Goal: Transaction & Acquisition: Purchase product/service

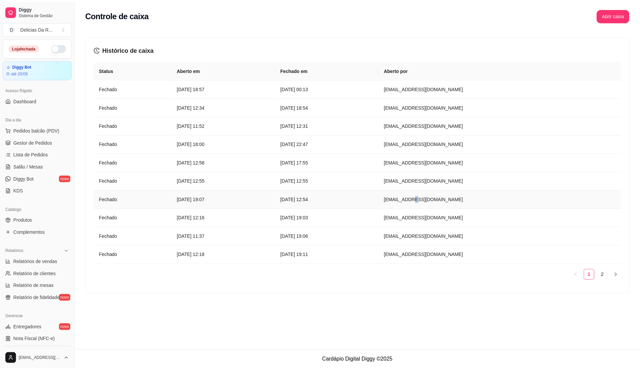
scroll to position [90, 0]
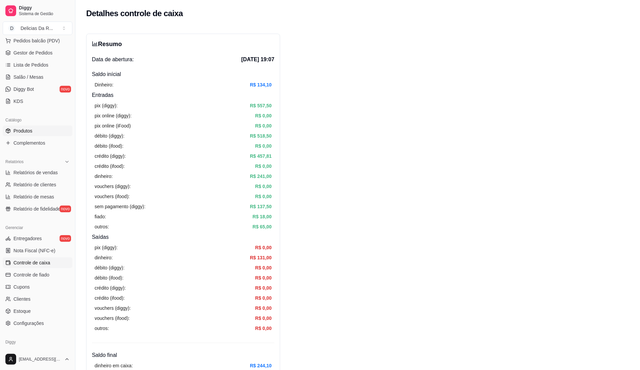
click at [39, 129] on link "Produtos" at bounding box center [38, 131] width 70 height 11
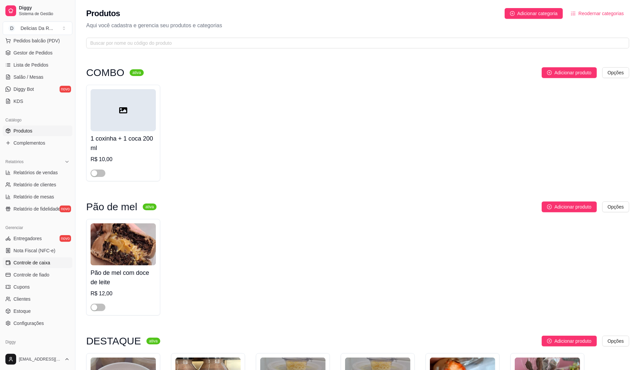
click at [51, 261] on link "Controle de caixa" at bounding box center [38, 263] width 70 height 11
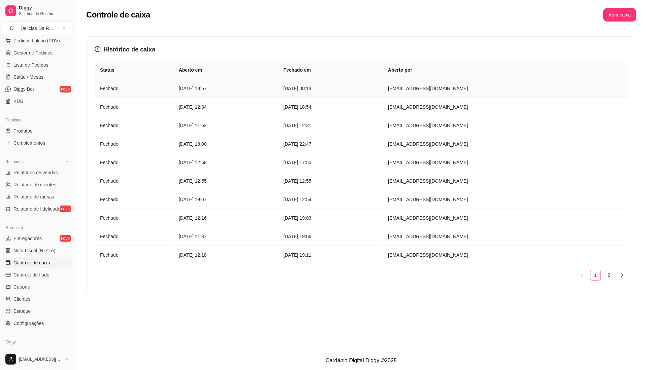
click at [512, 93] on td "[EMAIL_ADDRESS][DOMAIN_NAME]" at bounding box center [505, 88] width 245 height 19
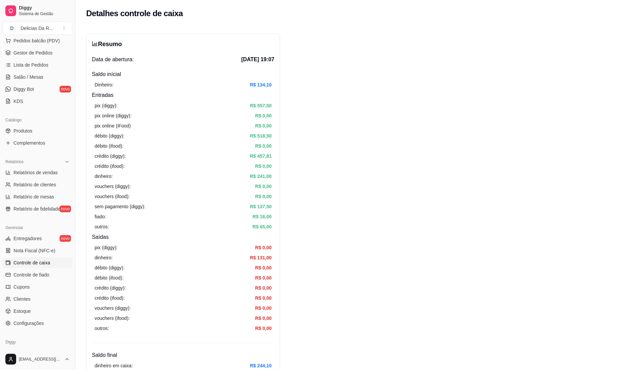
drag, startPoint x: 554, startPoint y: 89, endPoint x: 40, endPoint y: 220, distance: 529.6
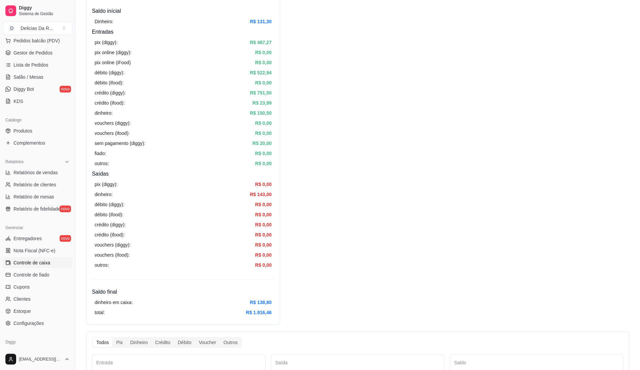
scroll to position [45, 0]
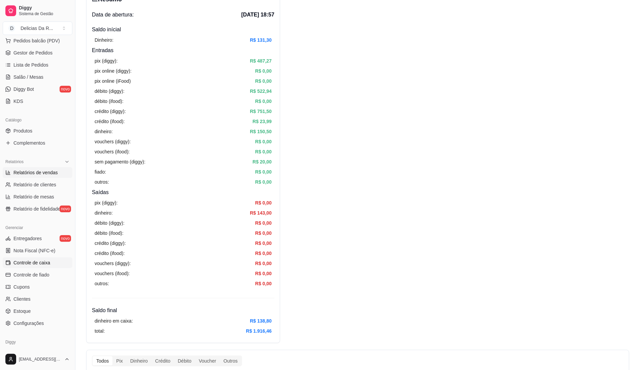
click at [40, 169] on span "Relatórios de vendas" at bounding box center [35, 172] width 44 height 7
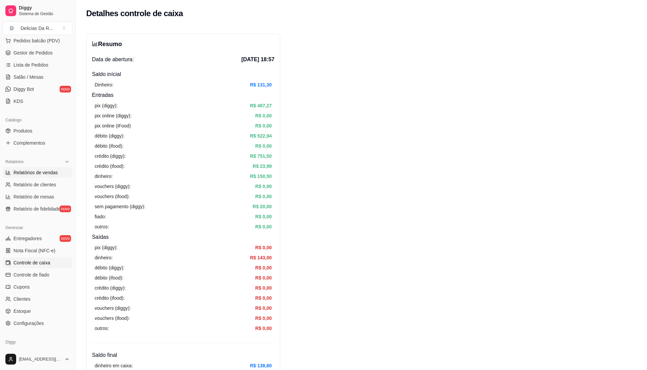
select select "ALL"
select select "0"
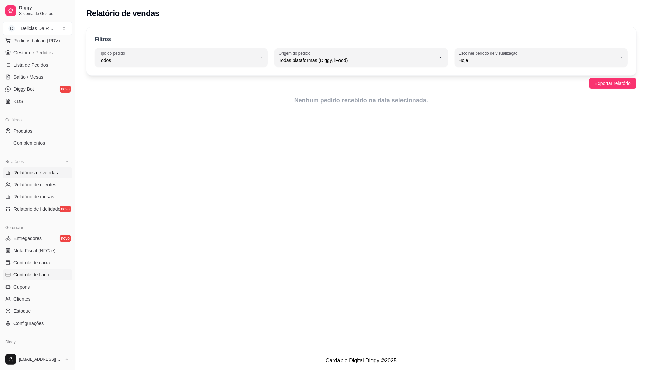
click at [36, 275] on span "Controle de fiado" at bounding box center [31, 275] width 36 height 7
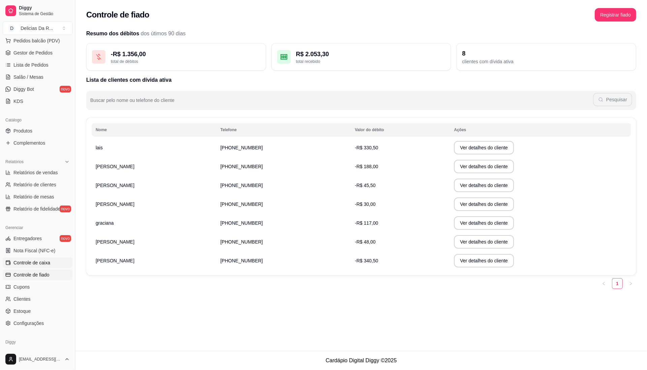
click at [46, 263] on span "Controle de caixa" at bounding box center [31, 263] width 37 height 7
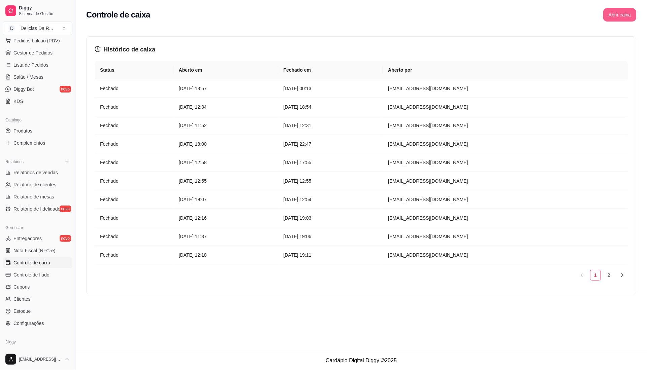
click at [612, 15] on button "Abrir caixa" at bounding box center [619, 14] width 33 height 13
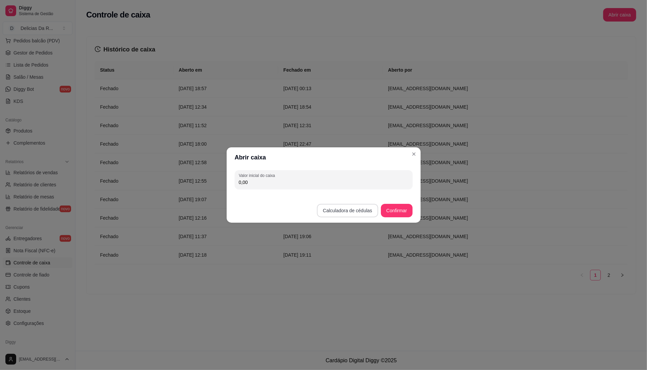
click at [356, 203] on footer "Calculadora de cédulas Confirmar" at bounding box center [324, 207] width 194 height 31
click at [357, 213] on button "Calculadora de cédulas" at bounding box center [348, 210] width 60 height 13
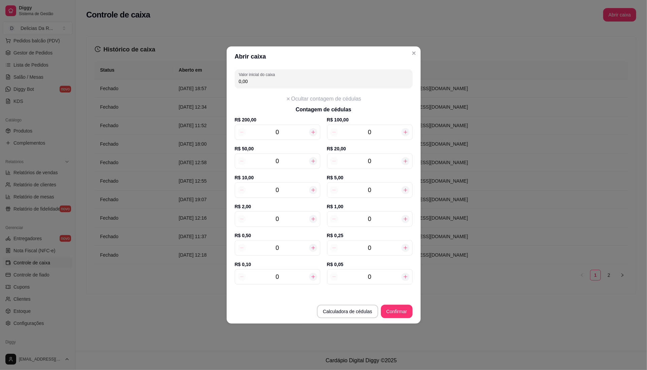
click at [394, 160] on input "0" at bounding box center [369, 161] width 63 height 9
type input "4"
type input "80,00"
type input "4"
click at [296, 189] on input "0" at bounding box center [277, 190] width 63 height 9
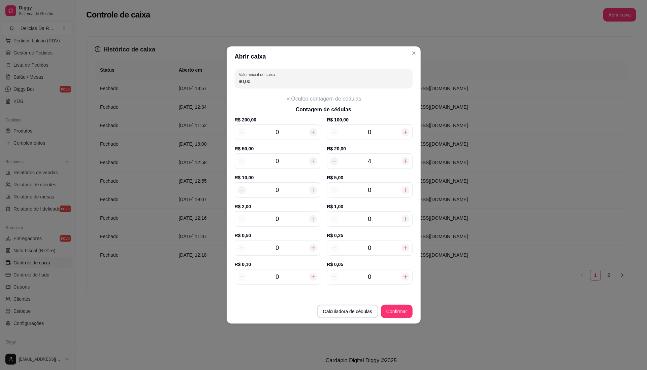
type input "4"
type input "120,00"
type input "4"
drag, startPoint x: 385, startPoint y: 186, endPoint x: 385, endPoint y: 183, distance: 3.7
click at [385, 186] on input "0" at bounding box center [369, 190] width 63 height 9
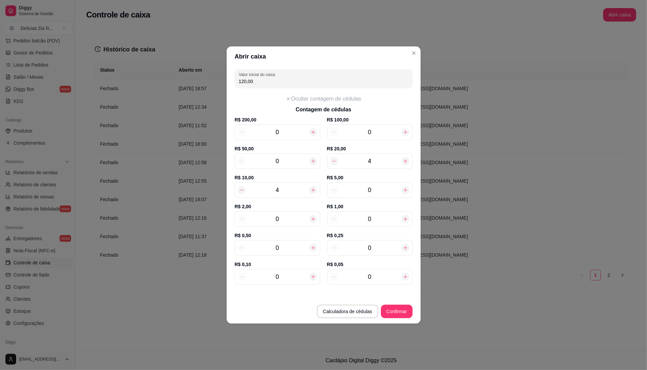
type input "2"
type input "130,00"
type input "2"
click at [287, 222] on div "0" at bounding box center [278, 219] width 86 height 15
type input "1"
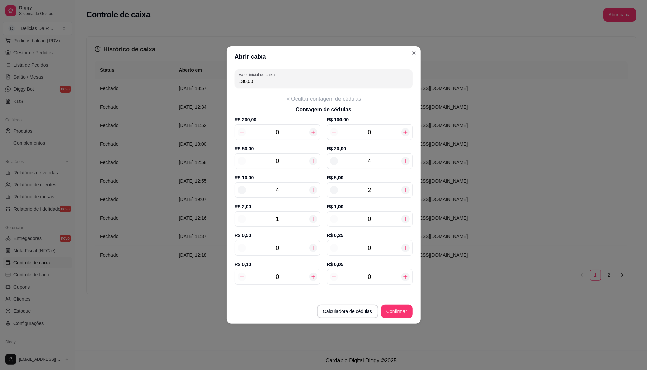
type input "132,00"
type input "17"
type input "164,00"
type input "17"
click at [388, 218] on input "0" at bounding box center [369, 219] width 63 height 9
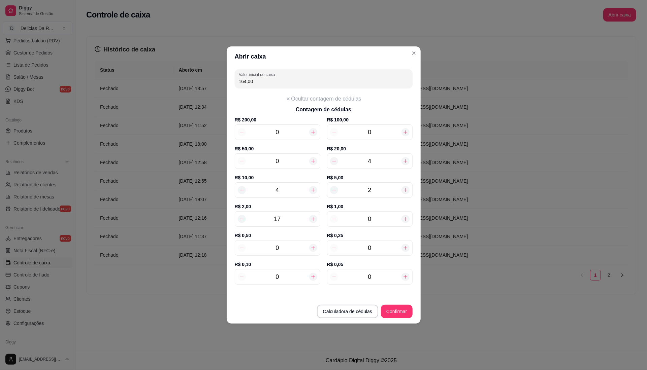
type input "6"
type input "170,00"
type input "6"
click at [282, 247] on input "0" at bounding box center [277, 248] width 63 height 9
type input "7"
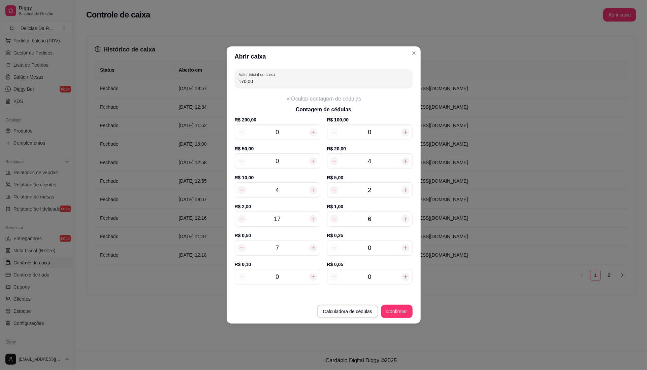
type input "173,50"
type input "7"
drag, startPoint x: 376, startPoint y: 246, endPoint x: 380, endPoint y: 245, distance: 3.8
click at [380, 245] on input "0" at bounding box center [369, 248] width 63 height 9
type input "6"
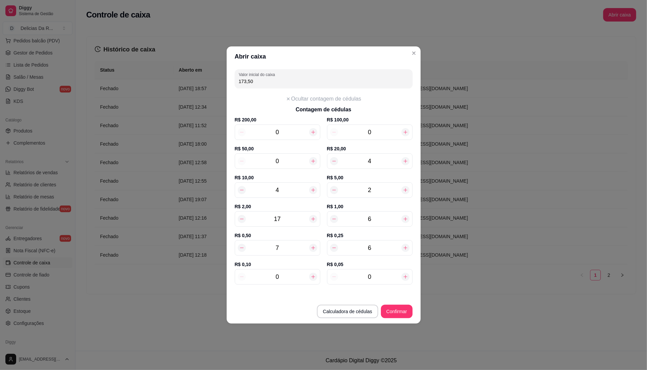
type input "175,00"
type input "6"
click at [286, 278] on input "0" at bounding box center [277, 276] width 63 height 9
type input "8"
type input "175,80"
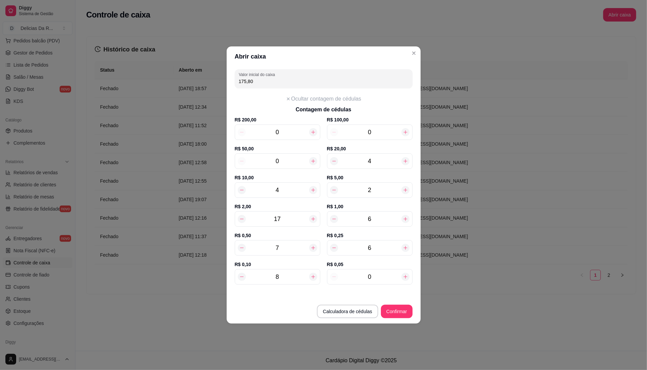
type input "8"
click at [389, 278] on input "0" at bounding box center [369, 276] width 63 height 9
type input "1"
type input "175,85"
type input "10"
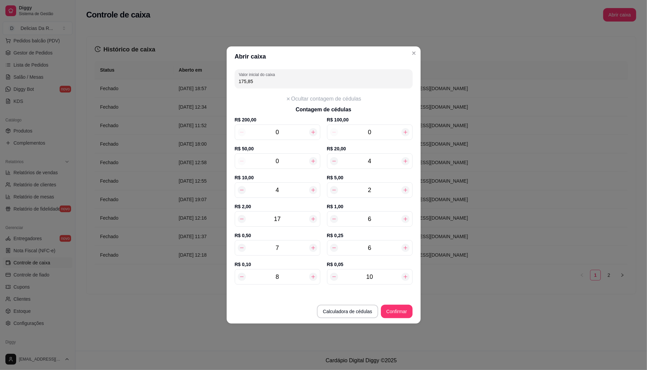
type input "176,30"
type input "10"
click at [405, 307] on button "Confirmar" at bounding box center [396, 311] width 31 height 13
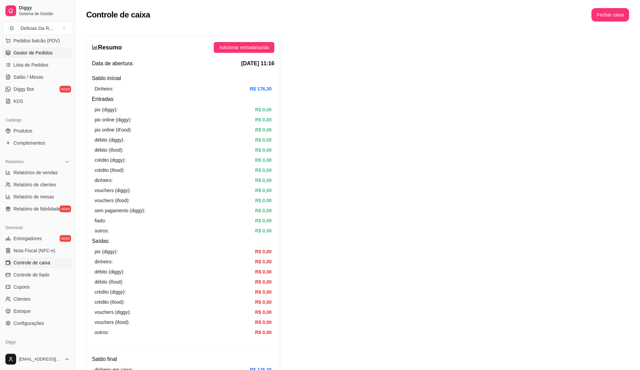
click at [23, 51] on span "Gestor de Pedidos" at bounding box center [32, 53] width 39 height 7
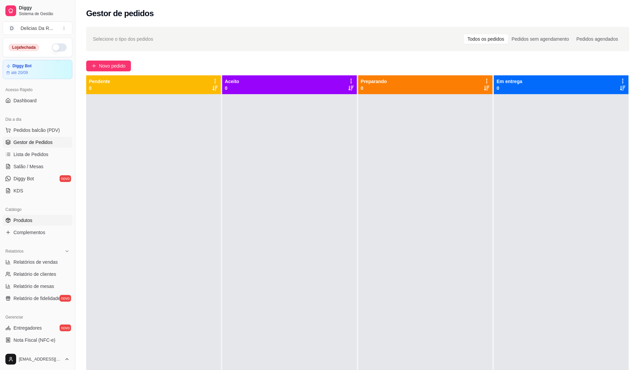
click at [27, 221] on span "Produtos" at bounding box center [22, 220] width 19 height 7
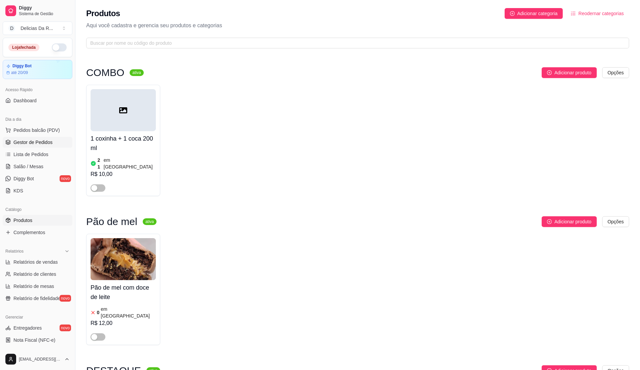
click at [43, 146] on link "Gestor de Pedidos" at bounding box center [38, 142] width 70 height 11
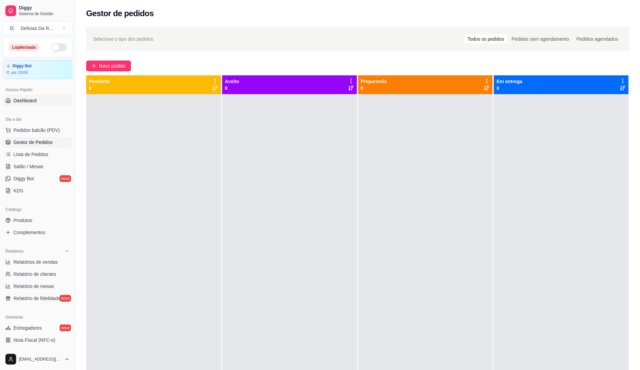
click at [41, 102] on link "Dashboard" at bounding box center [38, 100] width 70 height 11
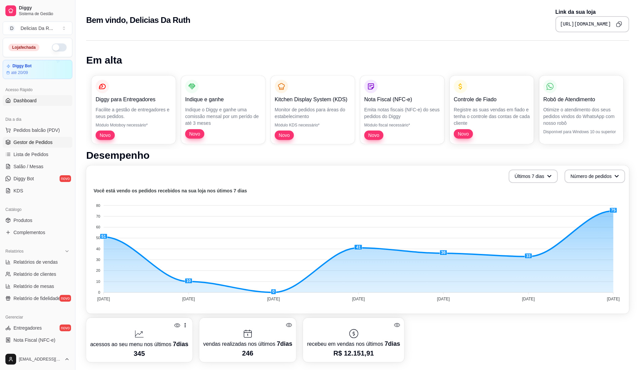
click at [41, 142] on span "Gestor de Pedidos" at bounding box center [32, 142] width 39 height 7
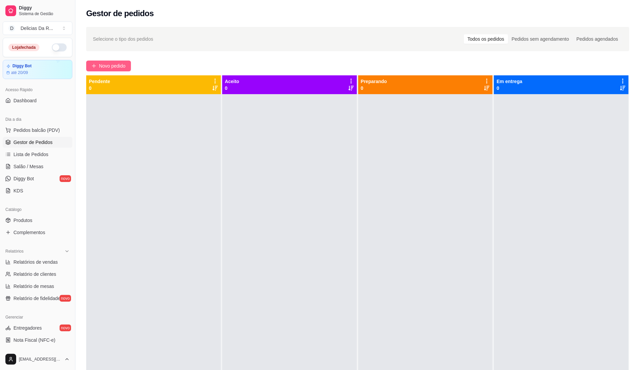
click at [125, 67] on span "Novo pedido" at bounding box center [112, 65] width 27 height 7
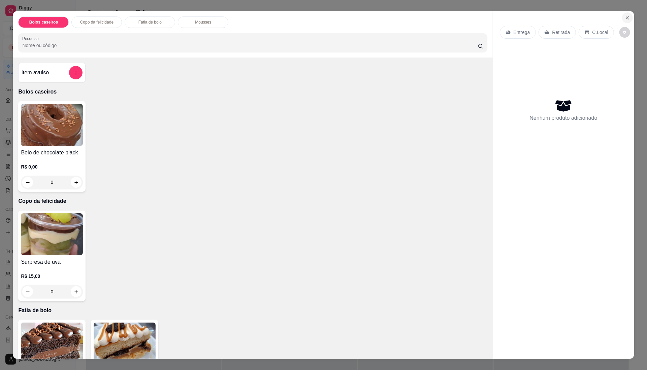
click at [625, 20] on icon "Close" at bounding box center [627, 17] width 5 height 5
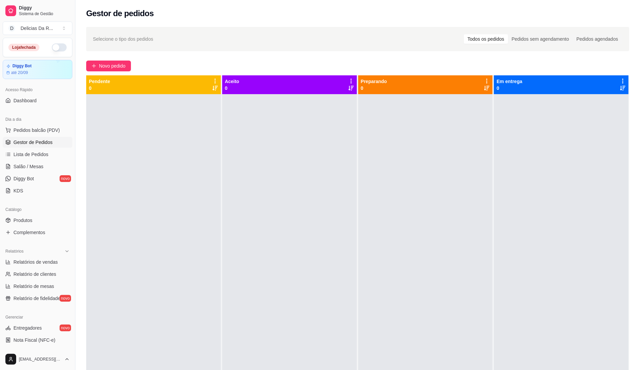
click at [557, 61] on div "Novo pedido" at bounding box center [357, 66] width 543 height 11
click at [8, 224] on link "Produtos" at bounding box center [38, 220] width 70 height 11
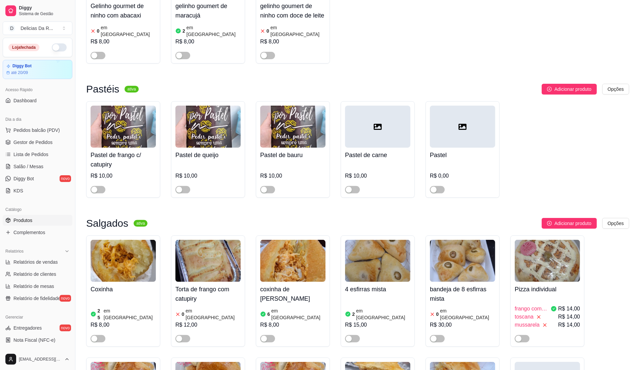
scroll to position [5838, 0]
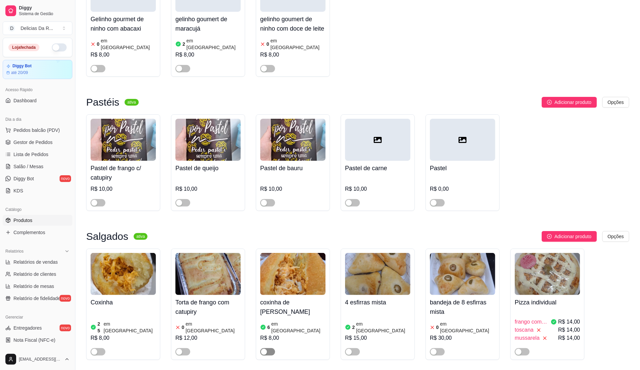
click at [267, 349] on button "button" at bounding box center [267, 352] width 15 height 7
click at [274, 334] on div "R$ 8,00" at bounding box center [292, 338] width 65 height 8
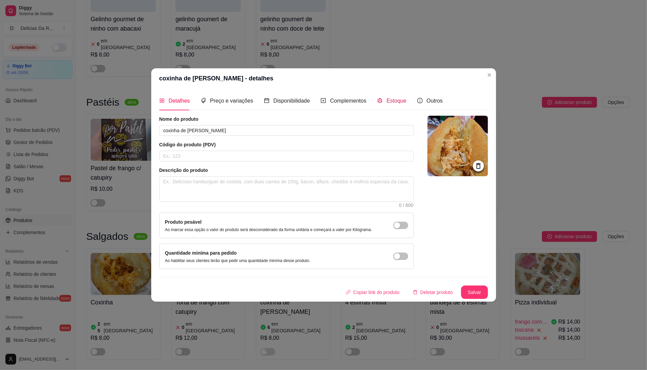
click at [387, 104] on div "Estoque" at bounding box center [391, 101] width 29 height 8
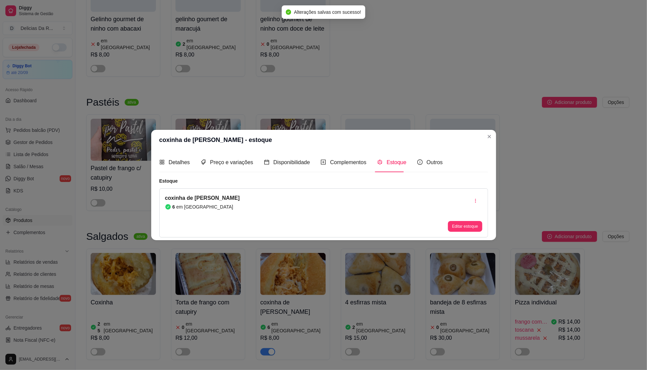
click at [468, 214] on div "Editar estoque" at bounding box center [465, 213] width 34 height 38
click at [466, 224] on button "Editar estoque" at bounding box center [465, 226] width 34 height 11
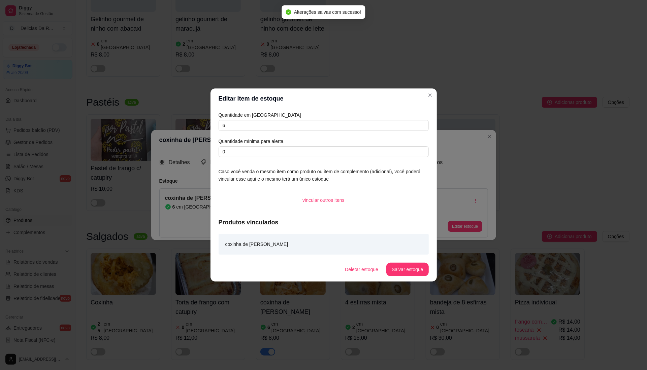
click at [408, 131] on div "Quantidade em estoque 6 Quantidade mínima para alerta 0" at bounding box center [324, 134] width 210 height 46
click at [400, 127] on input "6" at bounding box center [324, 125] width 210 height 11
type input "30"
click at [417, 269] on button "Salvar estoque" at bounding box center [407, 269] width 42 height 13
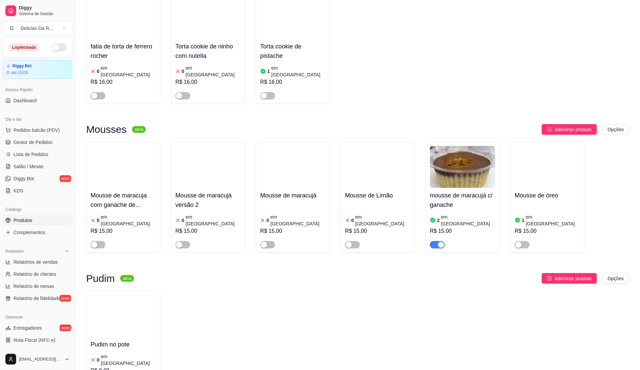
scroll to position [4266, 0]
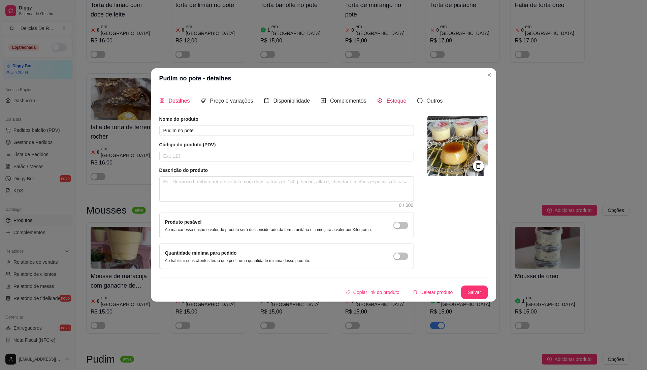
click at [389, 99] on span "Estoque" at bounding box center [397, 101] width 20 height 6
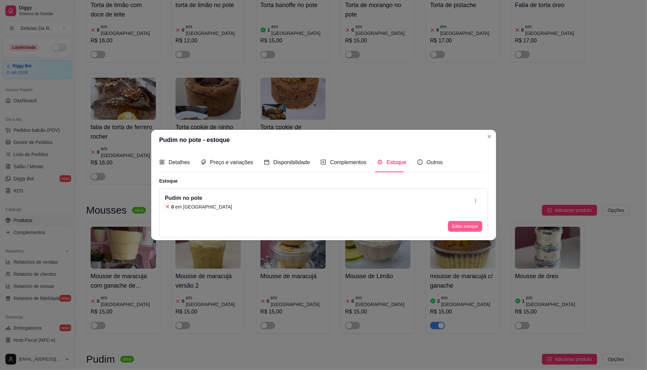
click at [461, 226] on button "Editar estoque" at bounding box center [465, 226] width 34 height 11
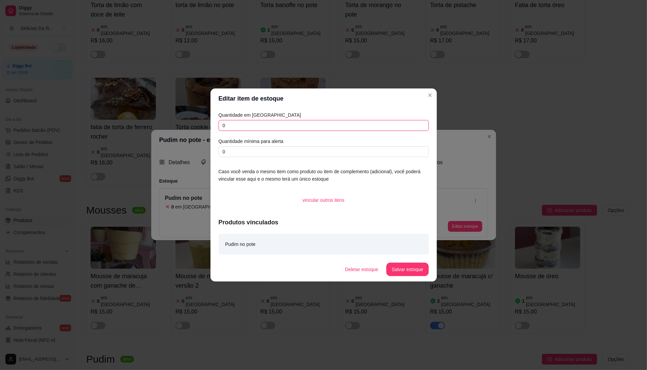
click at [413, 125] on input "0" at bounding box center [324, 125] width 210 height 11
type input "12"
click at [412, 274] on button "Salvar estoque" at bounding box center [407, 269] width 42 height 13
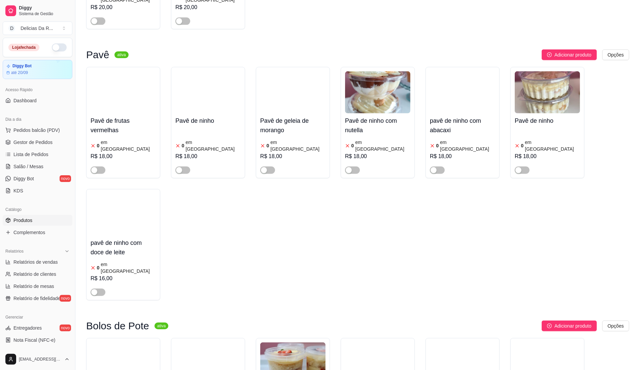
scroll to position [2200, 0]
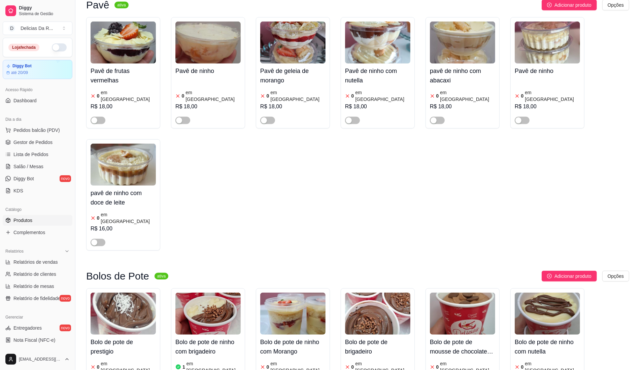
drag, startPoint x: 271, startPoint y: 317, endPoint x: 336, endPoint y: 300, distance: 67.2
click at [361, 338] on h4 "Bolo de pote de brigadeiro" at bounding box center [377, 347] width 65 height 19
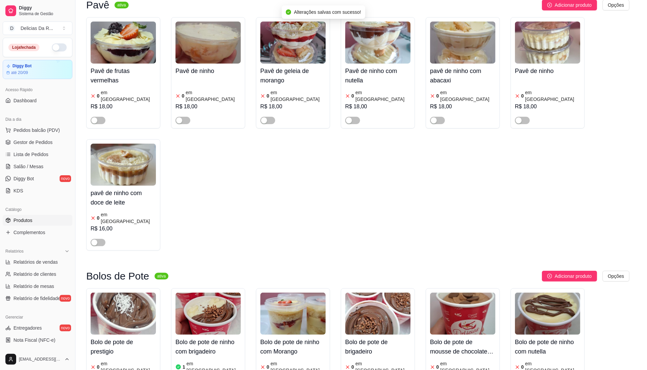
click at [398, 102] on span "Estoque" at bounding box center [397, 101] width 20 height 6
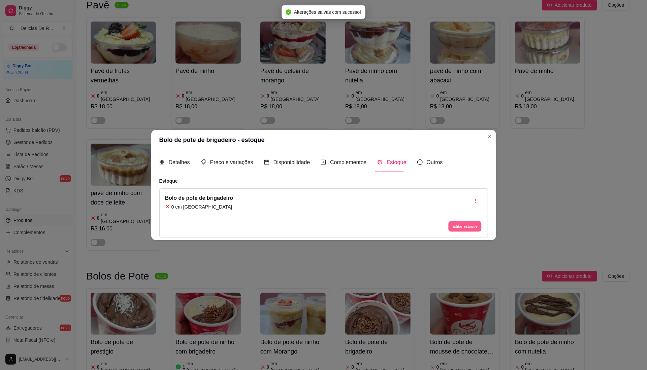
click at [457, 222] on button "Editar estoque" at bounding box center [465, 226] width 33 height 10
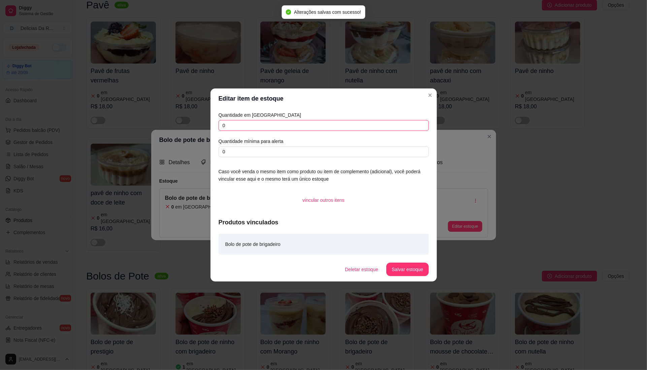
click at [422, 130] on input "0" at bounding box center [324, 125] width 210 height 11
type input "4"
click at [409, 263] on button "Salvar estoque" at bounding box center [407, 269] width 42 height 13
click at [282, 361] on article "em [GEOGRAPHIC_DATA]" at bounding box center [297, 367] width 55 height 13
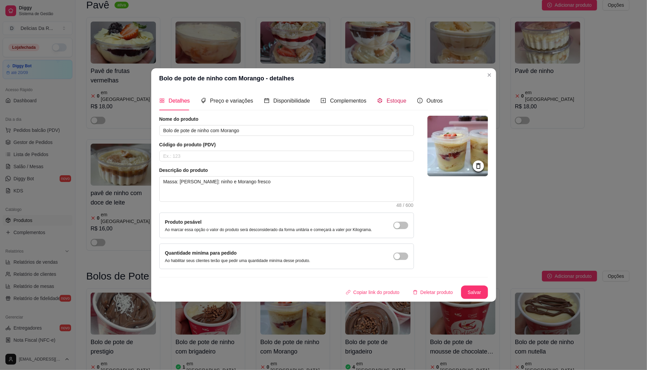
click at [394, 97] on div "Estoque" at bounding box center [391, 101] width 29 height 8
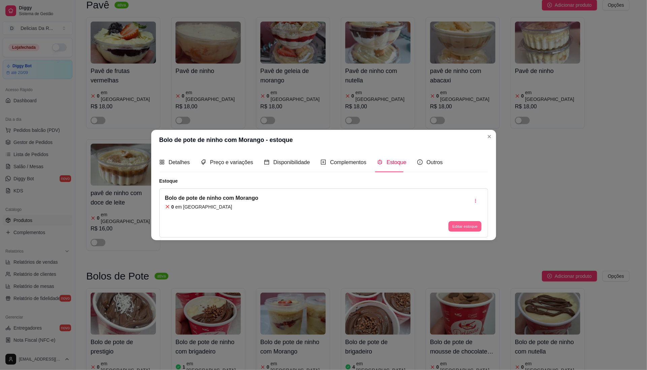
click at [478, 223] on button "Editar estoque" at bounding box center [465, 226] width 33 height 10
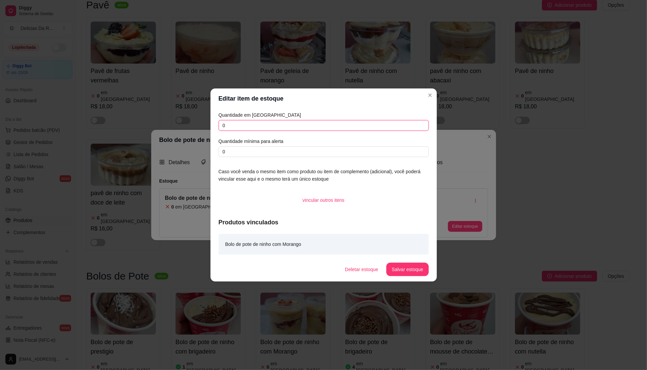
click at [420, 124] on input "0" at bounding box center [324, 125] width 210 height 11
type input "3"
click at [418, 278] on footer "Deletar estoque Salvar estoque" at bounding box center [323, 270] width 226 height 24
click at [413, 272] on button "Salvar estoque" at bounding box center [407, 269] width 42 height 13
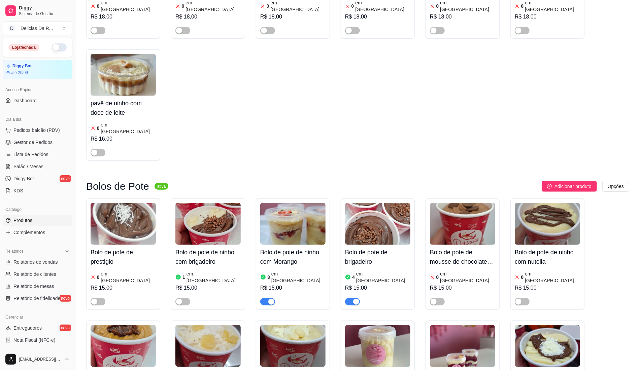
scroll to position [1796, 0]
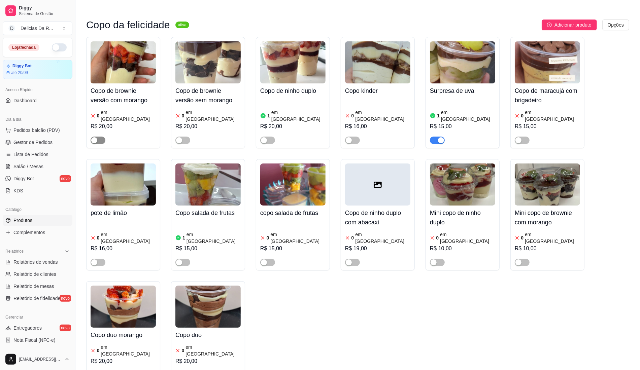
click at [98, 137] on span "button" at bounding box center [98, 140] width 15 height 7
click at [181, 137] on div "button" at bounding box center [179, 140] width 6 height 6
click at [271, 137] on span "button" at bounding box center [267, 140] width 15 height 7
click at [116, 86] on h4 "Copo de brownie versão com morango" at bounding box center [123, 95] width 65 height 19
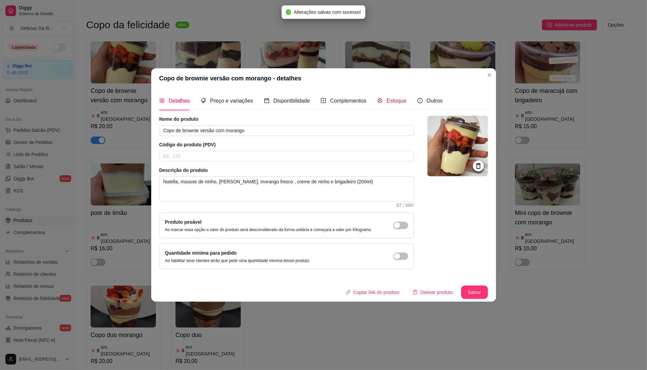
click at [382, 98] on div "Estoque" at bounding box center [391, 101] width 29 height 8
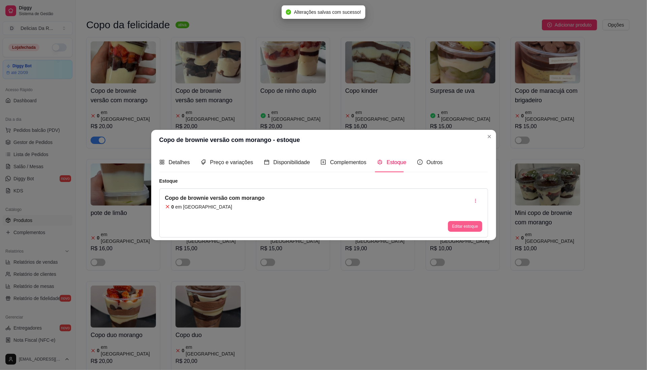
click at [479, 222] on button "Editar estoque" at bounding box center [465, 226] width 34 height 11
click at [376, 126] on input "0" at bounding box center [324, 125] width 210 height 11
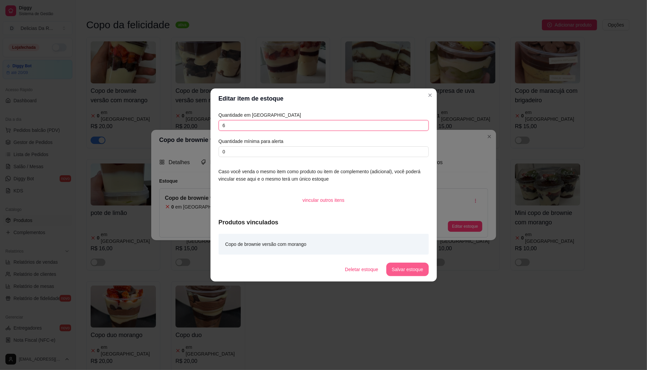
type input "6"
click at [407, 271] on button "Salvar estoque" at bounding box center [407, 269] width 42 height 13
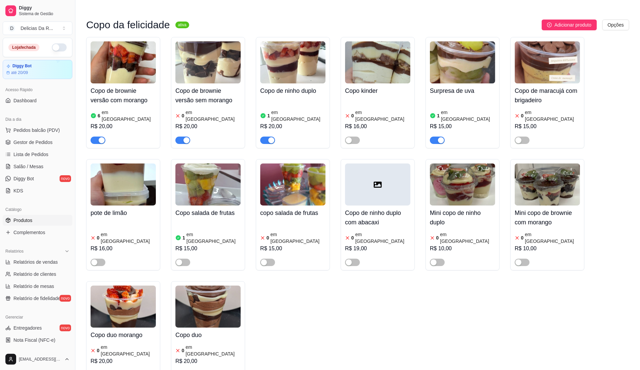
drag, startPoint x: 174, startPoint y: 59, endPoint x: 180, endPoint y: 57, distance: 6.4
click at [180, 57] on div "Copo de brownie versão sem morango 0 em estoque R$ 20,00" at bounding box center [208, 92] width 74 height 111
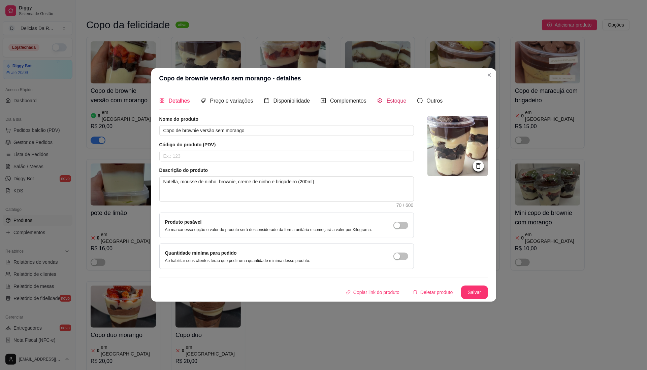
drag, startPoint x: 377, startPoint y: 99, endPoint x: 400, endPoint y: 119, distance: 30.8
click at [379, 99] on icon "code-sandbox" at bounding box center [379, 100] width 5 height 5
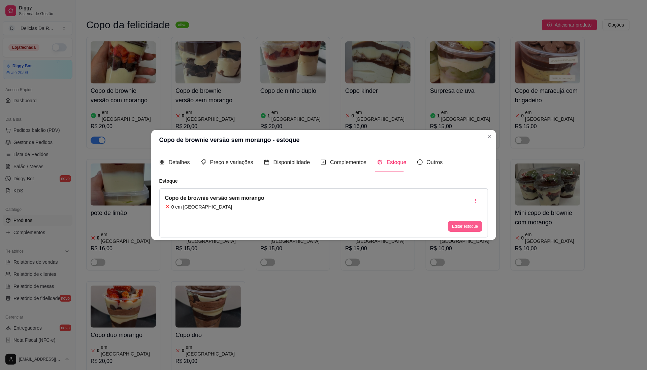
click at [463, 223] on button "Editar estoque" at bounding box center [465, 226] width 34 height 11
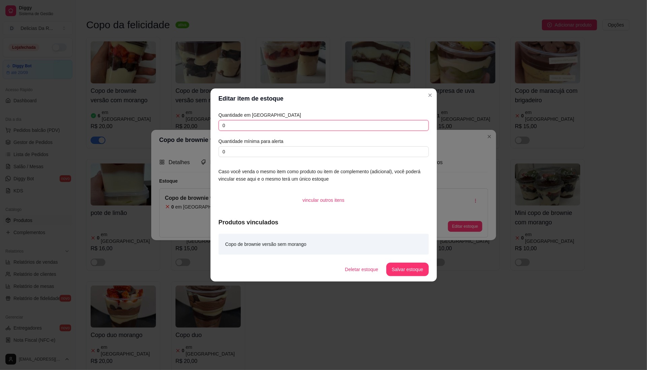
click at [386, 127] on input "0" at bounding box center [324, 125] width 210 height 11
type input "3"
click at [403, 270] on button "Salvar estoque" at bounding box center [407, 269] width 42 height 13
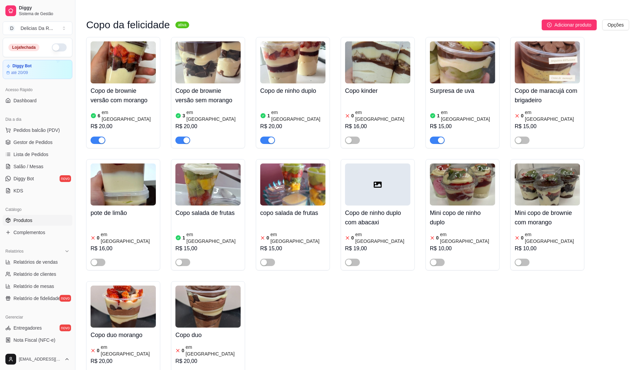
click at [302, 45] on img at bounding box center [292, 62] width 65 height 42
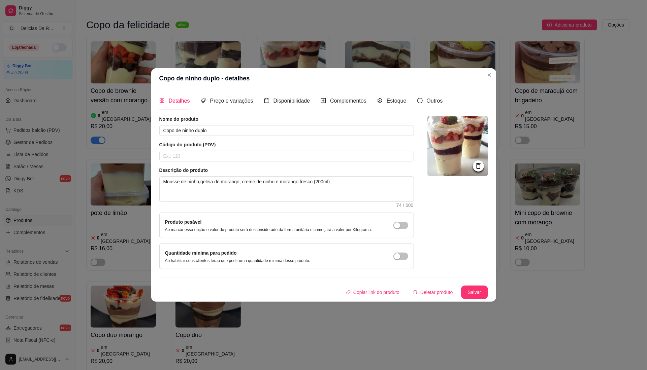
drag, startPoint x: 383, startPoint y: 92, endPoint x: 387, endPoint y: 107, distance: 16.1
click at [384, 95] on div "Estoque" at bounding box center [391, 100] width 29 height 19
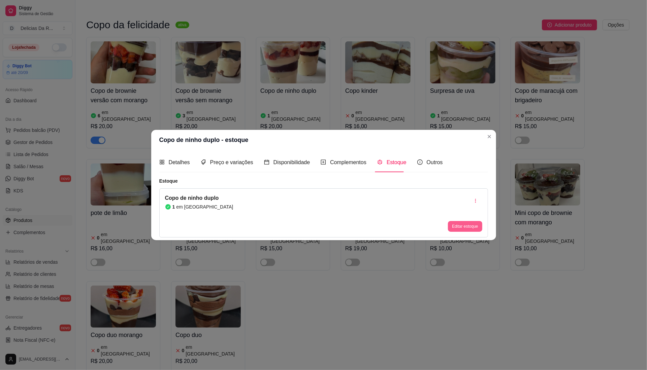
click at [475, 229] on button "Editar estoque" at bounding box center [465, 226] width 34 height 11
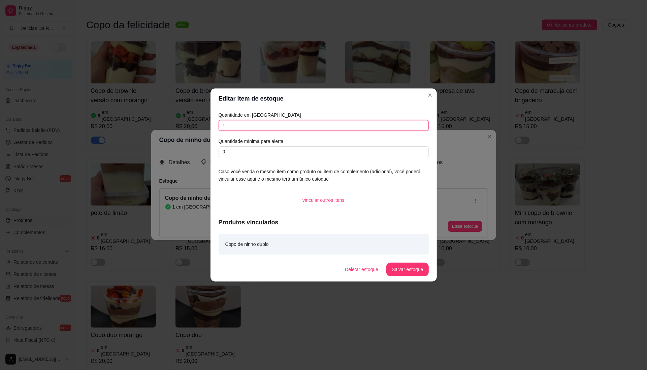
click at [413, 122] on input "1" at bounding box center [324, 125] width 210 height 11
type input "2"
click at [415, 271] on button "Salvar estoque" at bounding box center [407, 269] width 42 height 13
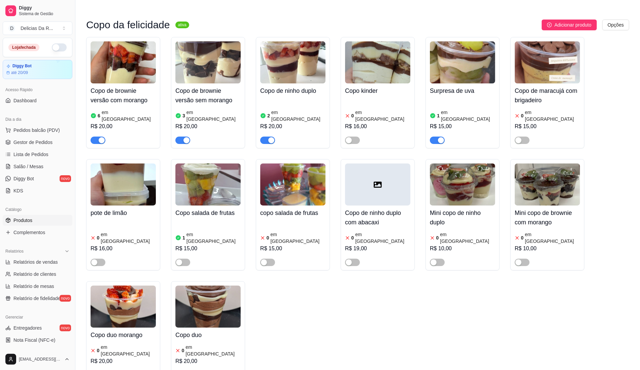
click at [391, 305] on div "Copo de brownie versão com morango 6 em estoque R$ 20,00 Copo de brownie versão…" at bounding box center [357, 210] width 543 height 347
click at [440, 137] on div "button" at bounding box center [441, 140] width 6 height 6
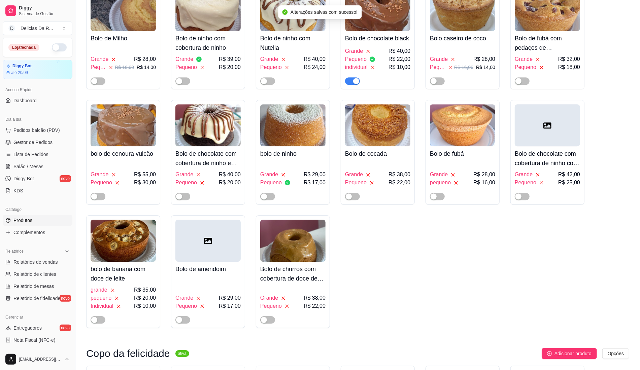
scroll to position [1392, 0]
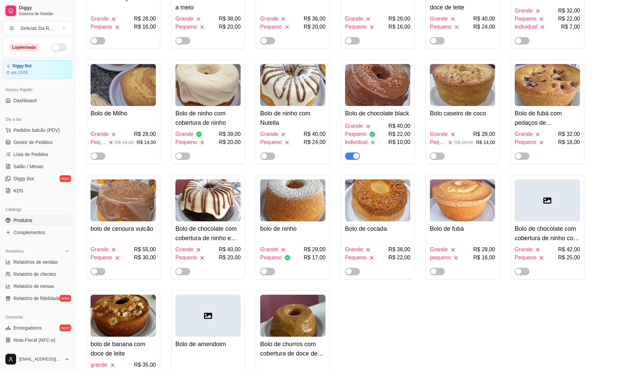
click at [388, 109] on h4 "Bolo de chocolate black" at bounding box center [377, 113] width 65 height 9
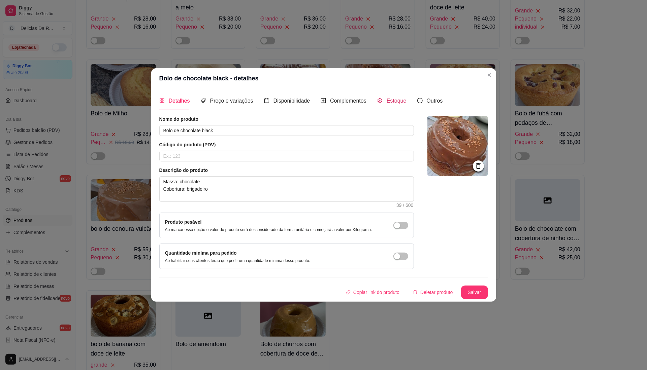
click at [387, 100] on span "Estoque" at bounding box center [397, 101] width 20 height 6
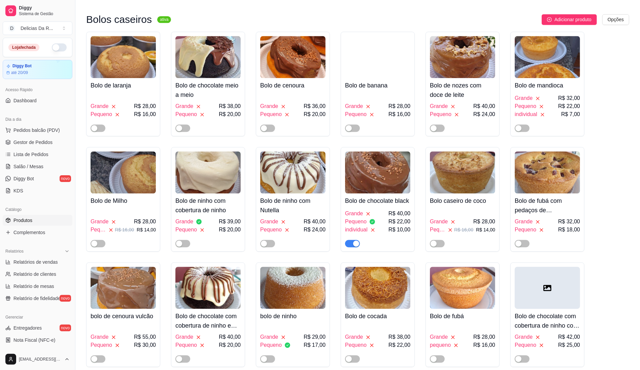
scroll to position [1257, 0]
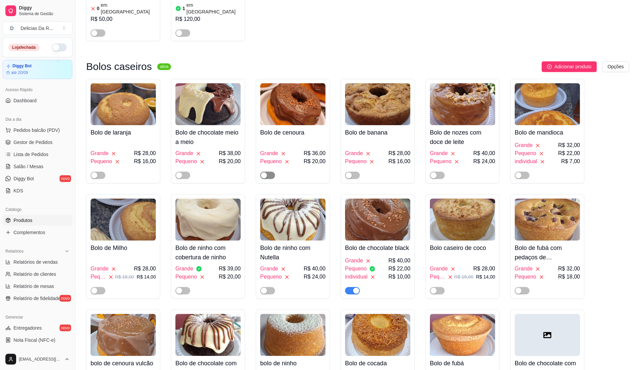
click at [268, 172] on span "button" at bounding box center [267, 175] width 15 height 7
drag, startPoint x: 283, startPoint y: 119, endPoint x: 288, endPoint y: 122, distance: 5.7
click at [288, 166] on div at bounding box center [292, 172] width 65 height 13
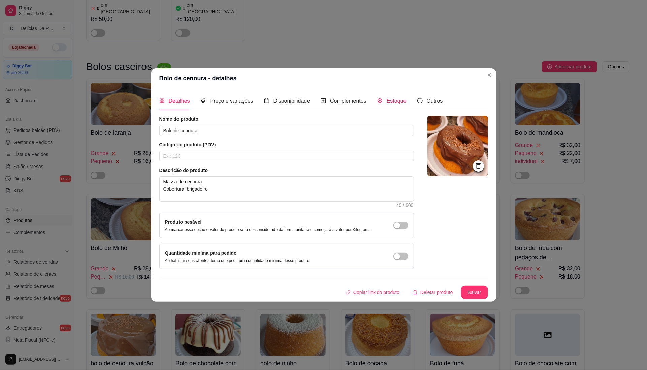
click at [400, 98] on span "Estoque" at bounding box center [397, 101] width 20 height 6
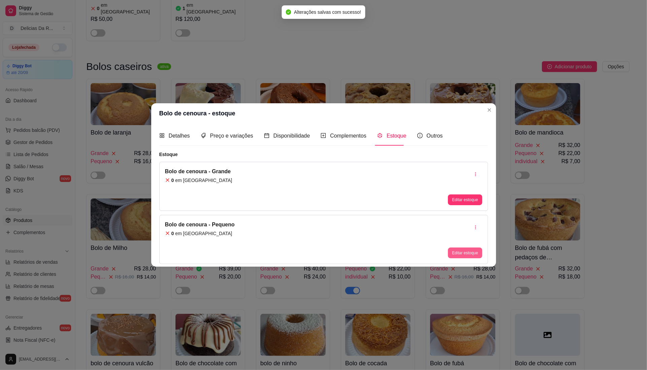
click at [462, 258] on button "Editar estoque" at bounding box center [465, 253] width 34 height 11
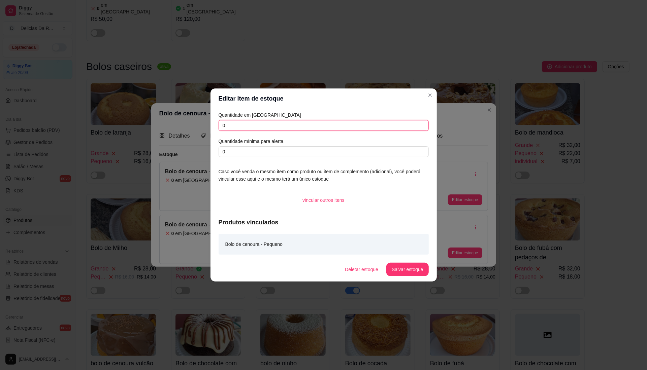
click at [422, 127] on input "0" at bounding box center [324, 125] width 210 height 11
type input "6"
click at [394, 267] on button "Salvar estoque" at bounding box center [407, 269] width 41 height 13
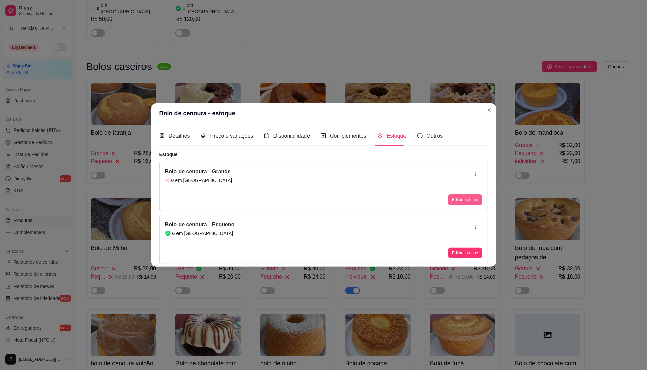
click at [465, 200] on button "Editar estoque" at bounding box center [465, 200] width 34 height 11
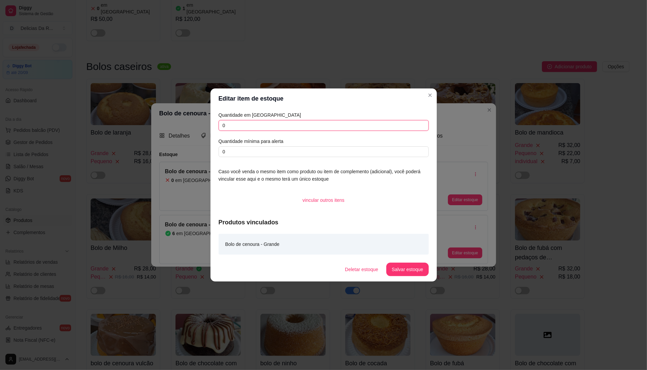
click at [394, 125] on input "0" at bounding box center [324, 125] width 210 height 11
type input "2"
click at [425, 272] on button "Salvar estoque" at bounding box center [407, 269] width 41 height 13
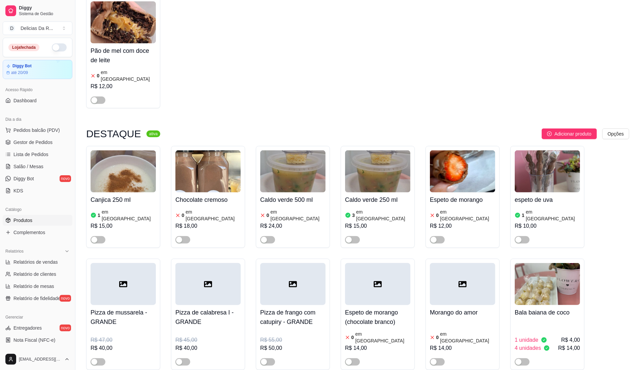
scroll to position [224, 0]
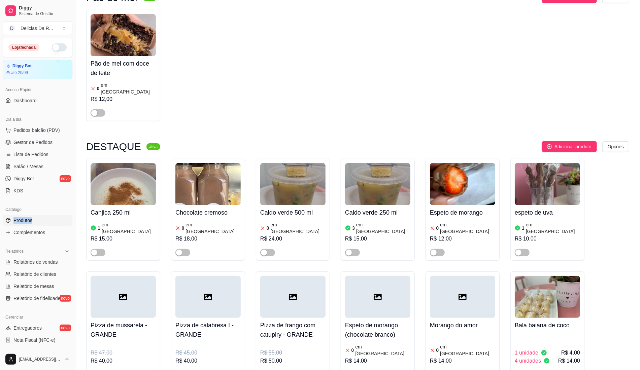
click at [43, 222] on div "Catálogo Produtos Complementos" at bounding box center [37, 221] width 75 height 39
click at [42, 225] on link "Produtos" at bounding box center [38, 220] width 70 height 11
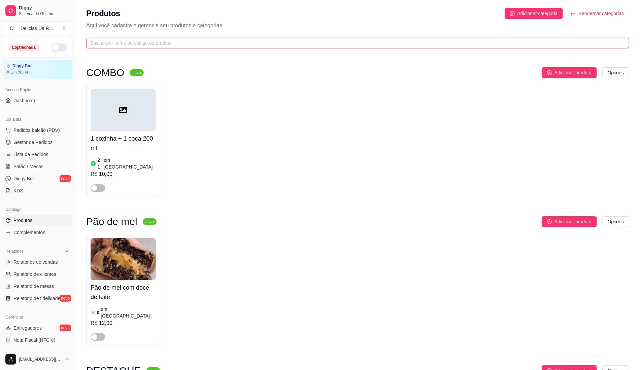
click at [203, 43] on input "text" at bounding box center [355, 42] width 530 height 7
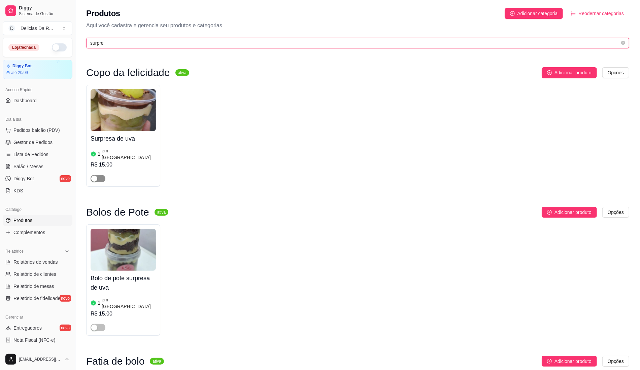
type input "surpre"
click at [93, 176] on div "button" at bounding box center [94, 179] width 6 height 6
click at [114, 161] on div "R$ 15,00" at bounding box center [123, 165] width 65 height 8
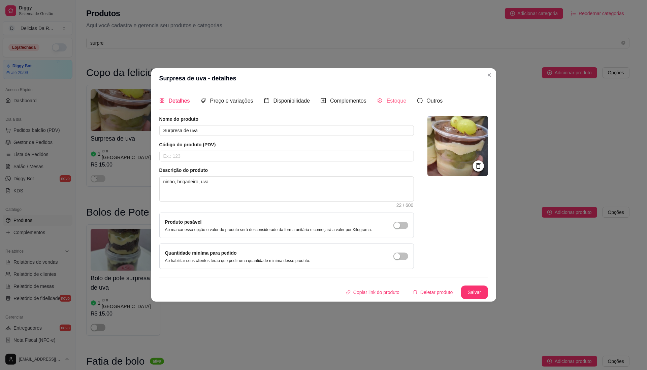
click at [383, 112] on div "Detalhes Preço e variações Disponibilidade Complementos Estoque Outros Nome do …" at bounding box center [323, 195] width 329 height 208
click at [391, 100] on span "Estoque" at bounding box center [397, 101] width 20 height 6
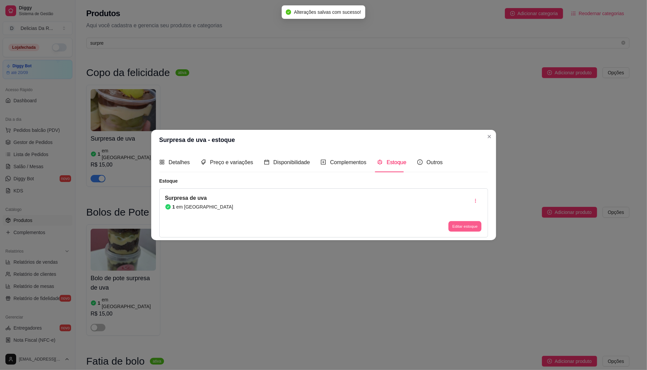
click at [461, 222] on button "Editar estoque" at bounding box center [465, 226] width 33 height 10
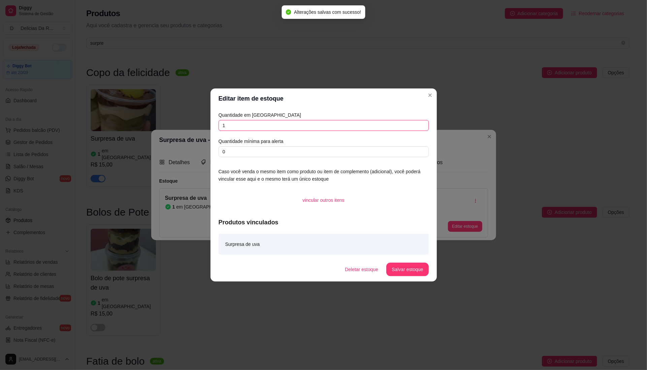
click at [373, 128] on input "1" at bounding box center [324, 125] width 210 height 11
type input "3"
click at [408, 269] on button "Salvar estoque" at bounding box center [407, 269] width 42 height 13
click at [216, 91] on div "Editar item de estoque Quantidade em estoque 3 Quantidade mínima para alerta 0 …" at bounding box center [323, 185] width 647 height 370
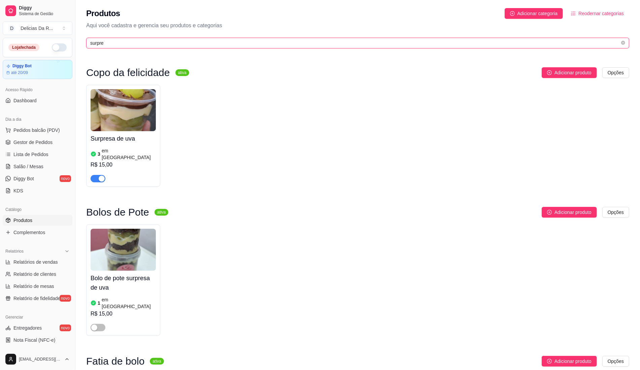
click at [152, 41] on input "surpre" at bounding box center [355, 42] width 530 height 7
click at [151, 41] on input "surpre" at bounding box center [355, 42] width 530 height 7
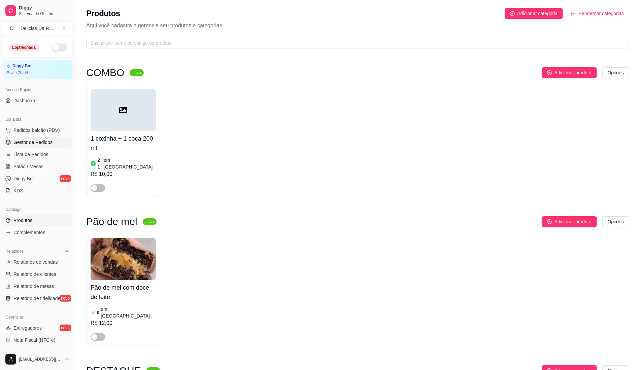
click at [50, 138] on link "Gestor de Pedidos" at bounding box center [38, 142] width 70 height 11
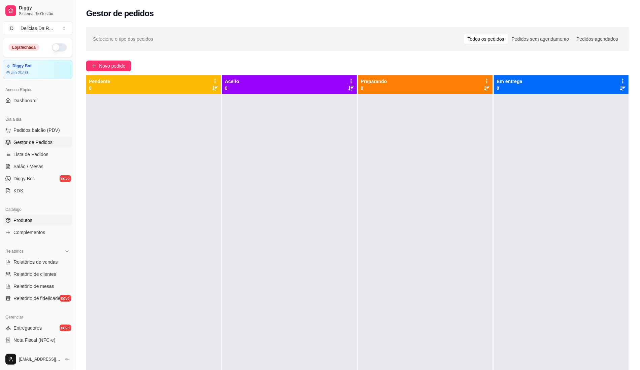
click at [13, 221] on link "Produtos" at bounding box center [38, 220] width 70 height 11
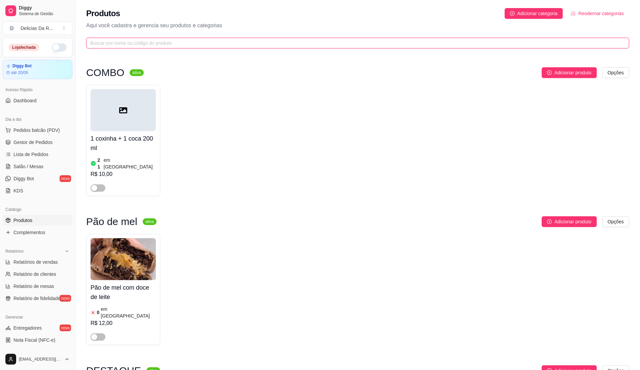
click at [205, 44] on input "text" at bounding box center [355, 42] width 530 height 7
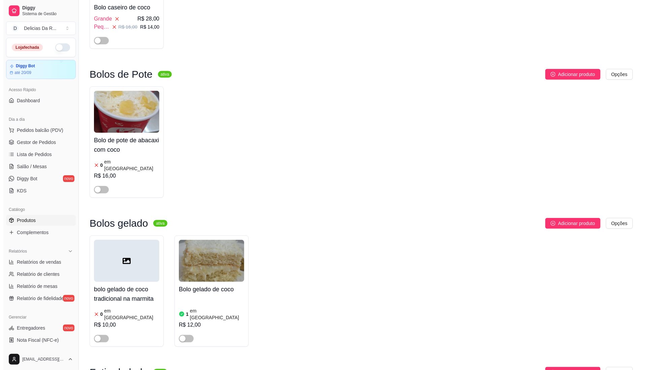
scroll to position [404, 0]
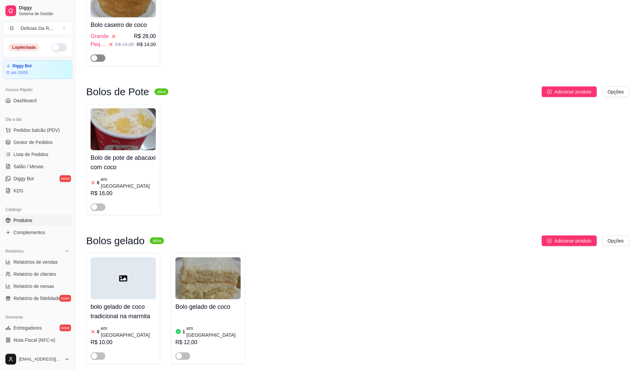
type input "coco"
click at [103, 55] on span "button" at bounding box center [98, 58] width 15 height 7
click at [134, 26] on div "Bolo caseiro de coco Grande R$ 28,00 Pequeno R$ 16,00 R$ 14,00" at bounding box center [123, 40] width 65 height 44
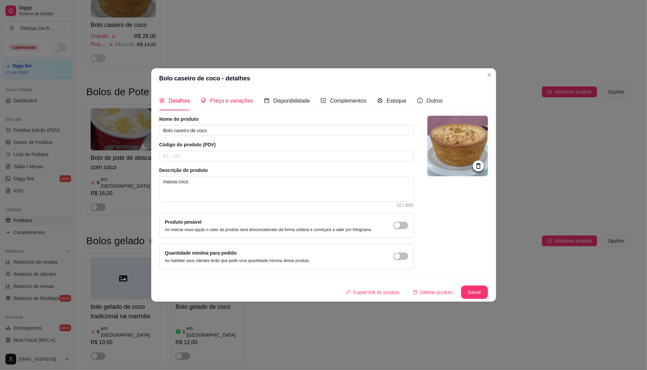
click at [227, 107] on div "Preço e variações" at bounding box center [227, 100] width 53 height 19
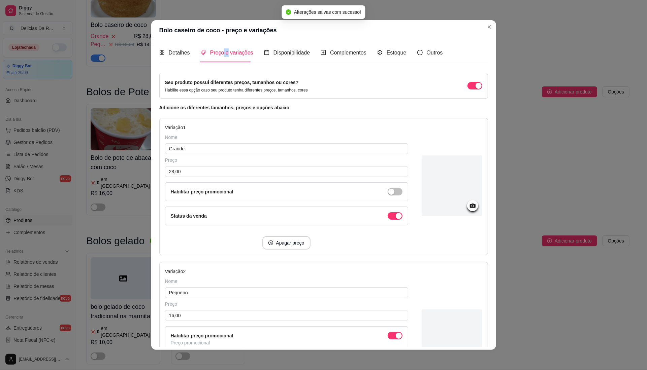
scroll to position [124, 0]
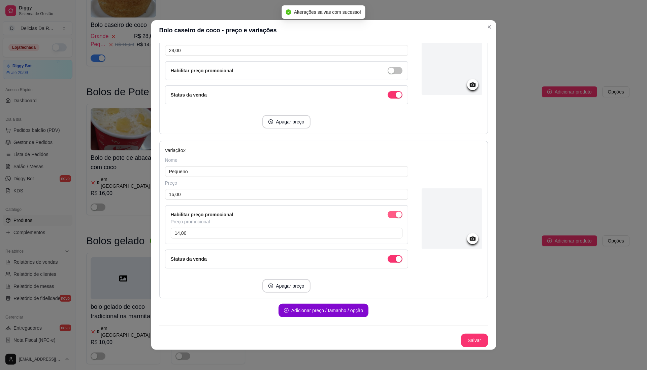
drag, startPoint x: 388, startPoint y: 212, endPoint x: 392, endPoint y: 217, distance: 6.5
click at [396, 212] on div "button" at bounding box center [399, 215] width 6 height 6
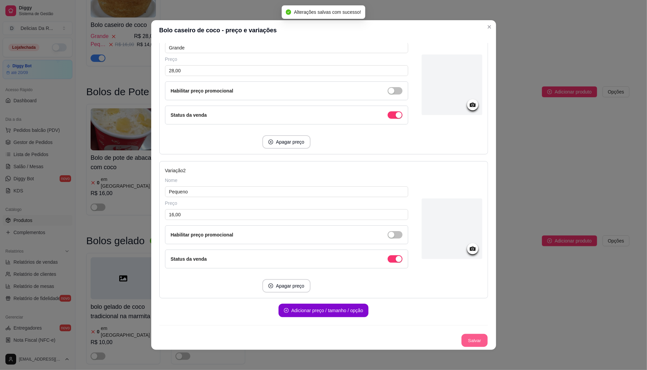
click at [461, 341] on button "Salvar" at bounding box center [474, 340] width 26 height 13
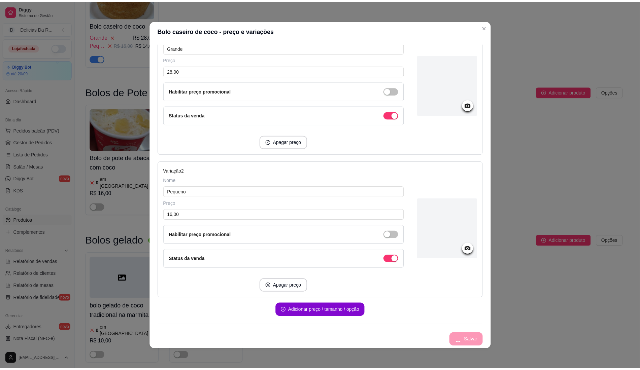
scroll to position [0, 0]
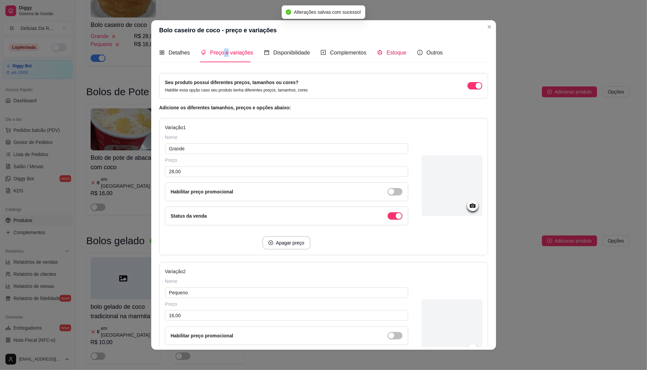
click at [392, 55] on span "Estoque" at bounding box center [397, 53] width 20 height 6
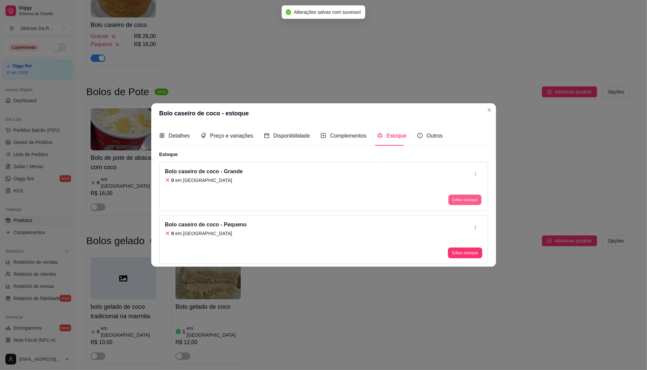
click at [473, 202] on button "Editar estoque" at bounding box center [465, 200] width 33 height 10
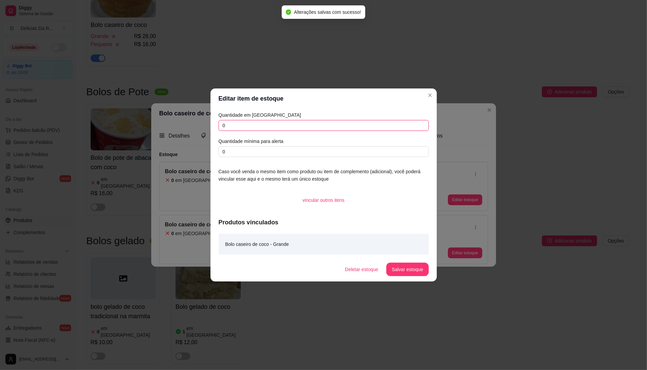
click at [401, 125] on input "0" at bounding box center [324, 125] width 210 height 11
type input "1"
click at [412, 273] on button "Salvar estoque" at bounding box center [407, 269] width 42 height 13
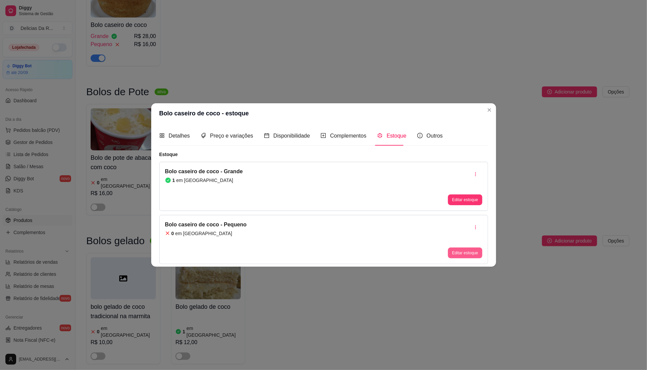
click at [462, 254] on button "Editar estoque" at bounding box center [465, 253] width 34 height 11
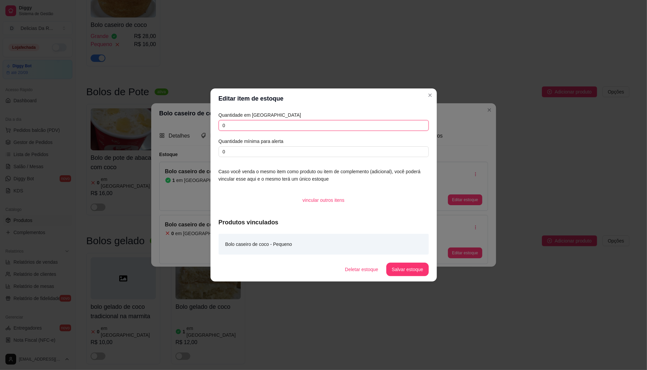
click at [386, 127] on input "0" at bounding box center [324, 125] width 210 height 11
type input "2"
click at [408, 265] on button "Salvar estoque" at bounding box center [407, 269] width 42 height 13
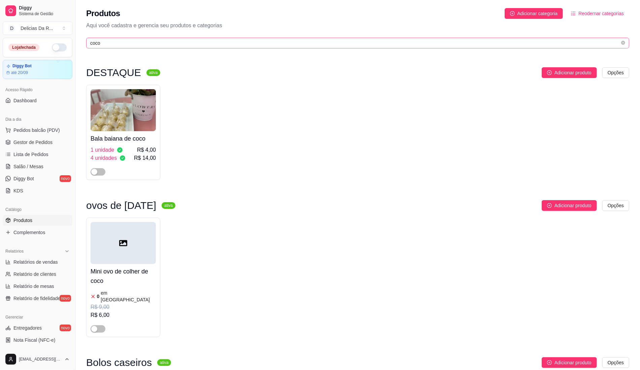
drag, startPoint x: 118, startPoint y: 38, endPoint x: 122, endPoint y: 42, distance: 6.0
click at [122, 42] on span "coco" at bounding box center [357, 43] width 543 height 11
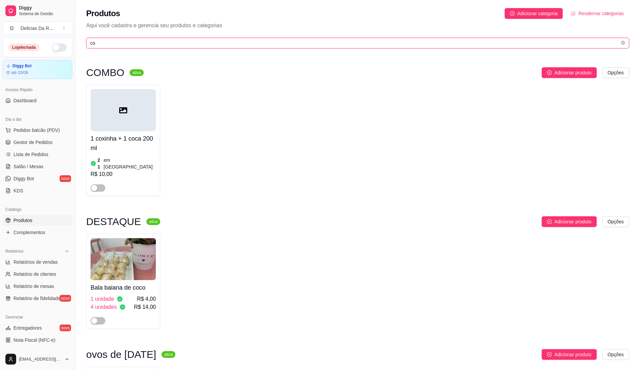
type input "c"
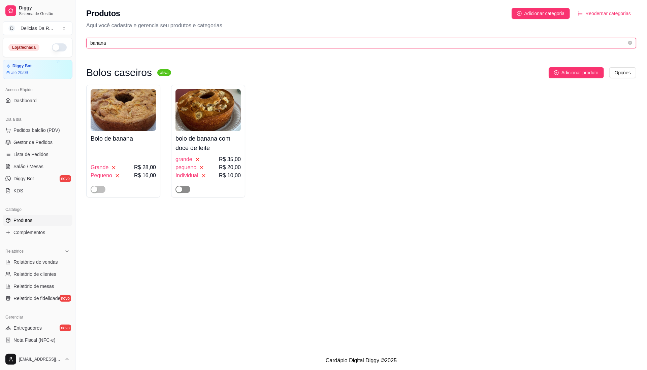
type input "banana"
click at [179, 193] on div "button" at bounding box center [179, 190] width 6 height 6
click at [199, 158] on icon at bounding box center [197, 159] width 3 height 3
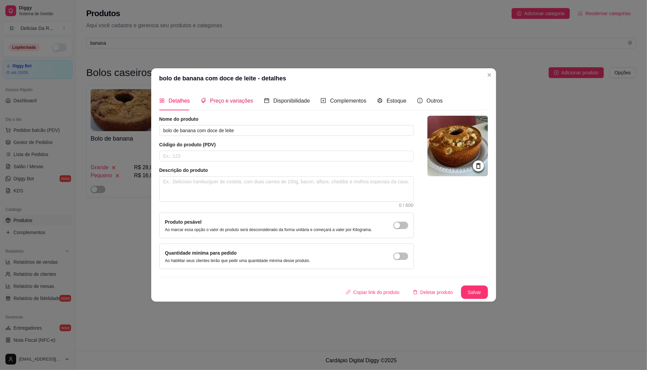
click at [222, 102] on span "Preço e variações" at bounding box center [231, 101] width 43 height 6
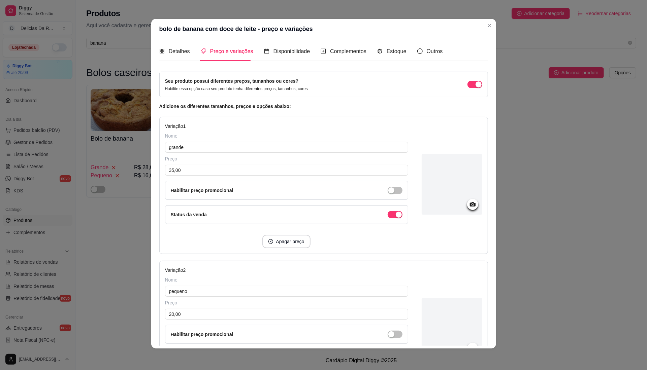
scroll to position [104, 0]
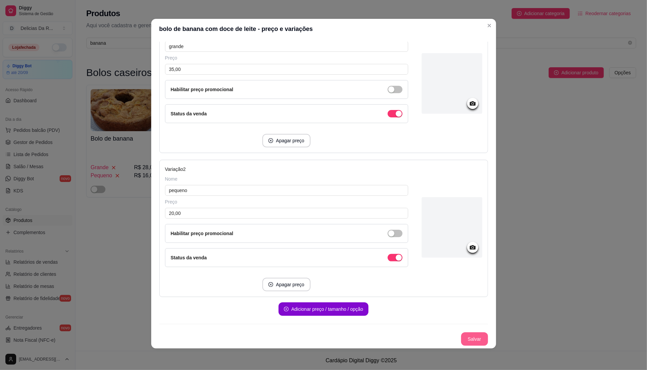
click at [464, 333] on button "Salvar" at bounding box center [474, 339] width 27 height 13
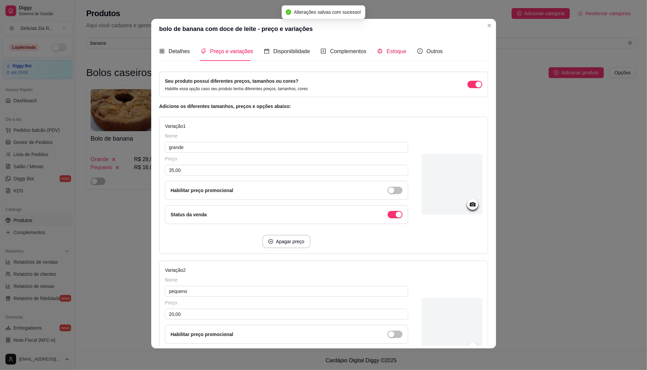
drag, startPoint x: 382, startPoint y: 51, endPoint x: 385, endPoint y: 54, distance: 4.8
click at [387, 52] on span "Estoque" at bounding box center [397, 51] width 20 height 6
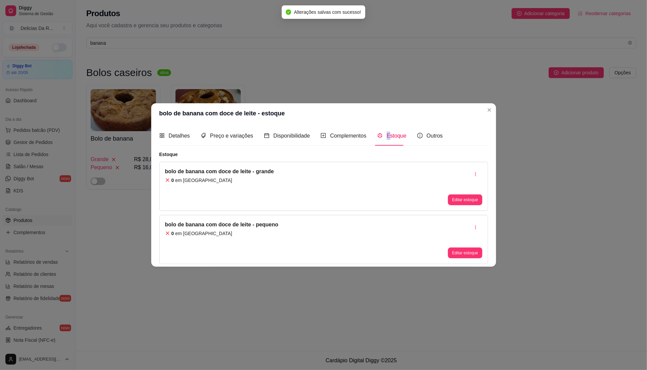
click at [455, 205] on div "bolo de banana com doce de leite - grande 0 em estoque Editar estoque" at bounding box center [323, 186] width 329 height 49
click at [451, 201] on button "Editar estoque" at bounding box center [465, 200] width 34 height 11
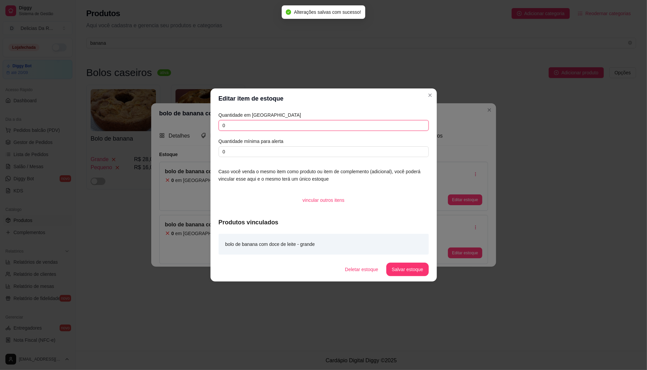
click at [393, 124] on input "0" at bounding box center [324, 125] width 210 height 11
type input "2"
click at [405, 272] on button "Salvar estoque" at bounding box center [407, 269] width 42 height 13
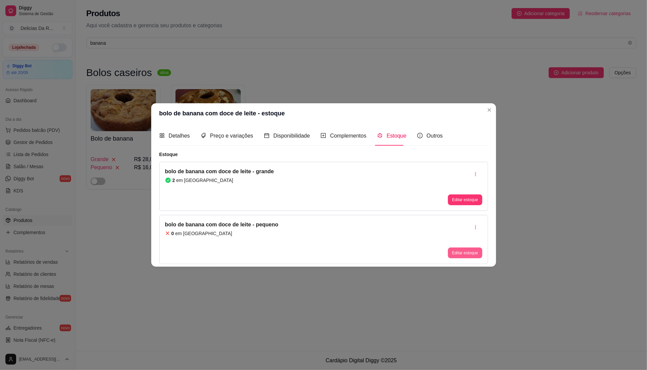
click at [473, 253] on button "Editar estoque" at bounding box center [465, 253] width 34 height 11
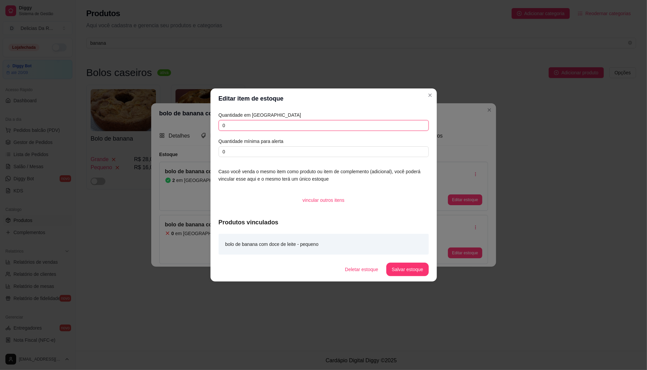
click at [409, 123] on input "0" at bounding box center [324, 125] width 210 height 11
type input "2"
click at [409, 276] on button "Salvar estoque" at bounding box center [407, 269] width 42 height 13
click at [412, 273] on div "Deletar estoque Salvar estoque" at bounding box center [375, 269] width 108 height 13
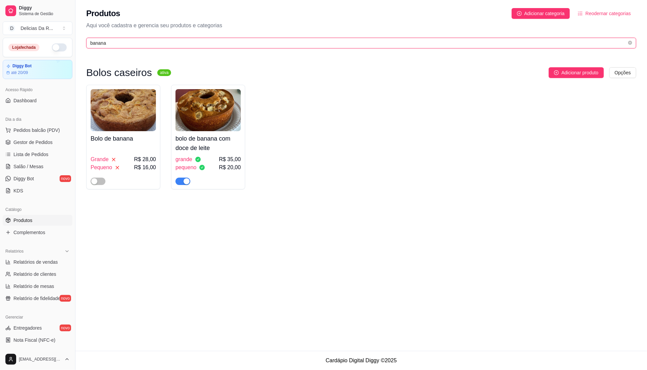
click at [407, 41] on input "banana" at bounding box center [358, 42] width 537 height 7
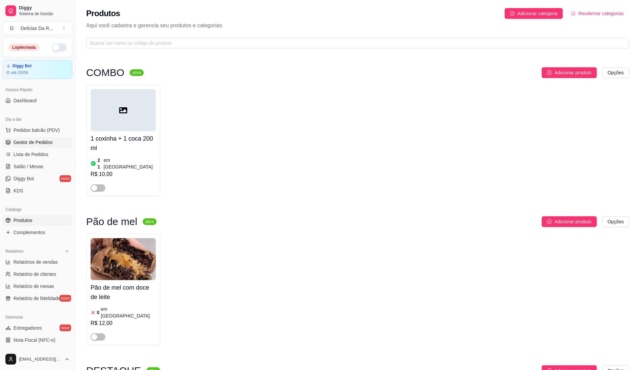
click at [38, 139] on span "Gestor de Pedidos" at bounding box center [32, 142] width 39 height 7
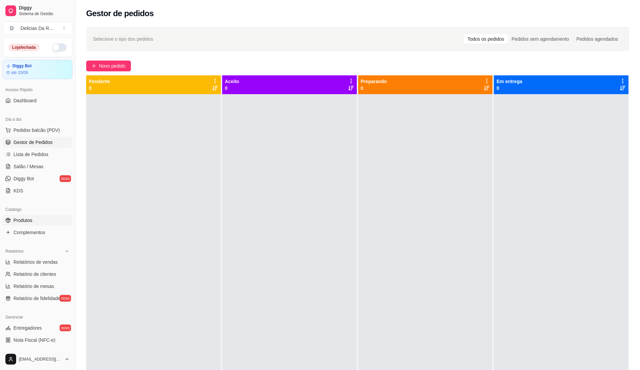
click at [23, 226] on link "Produtos" at bounding box center [38, 220] width 70 height 11
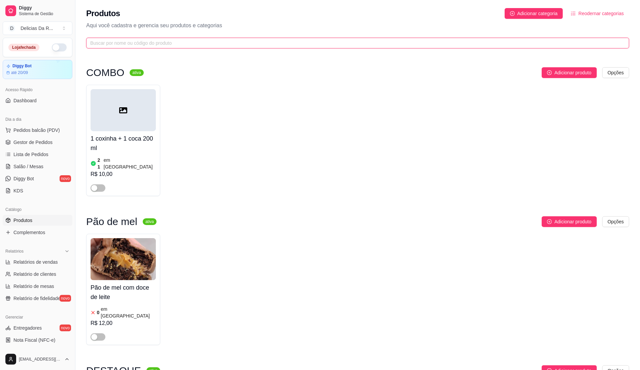
drag, startPoint x: 158, startPoint y: 39, endPoint x: 161, endPoint y: 41, distance: 3.9
click at [161, 41] on span at bounding box center [357, 43] width 543 height 11
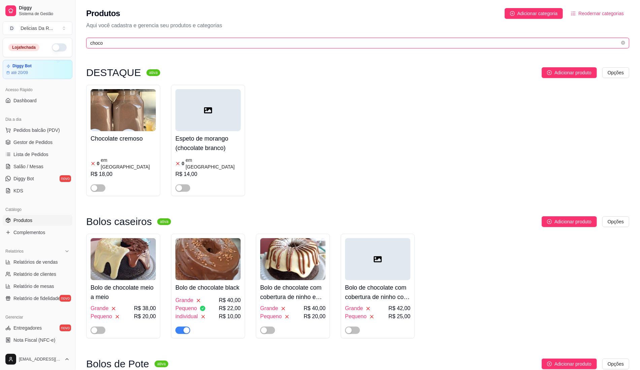
type input "choco"
click at [205, 267] on img at bounding box center [207, 259] width 65 height 42
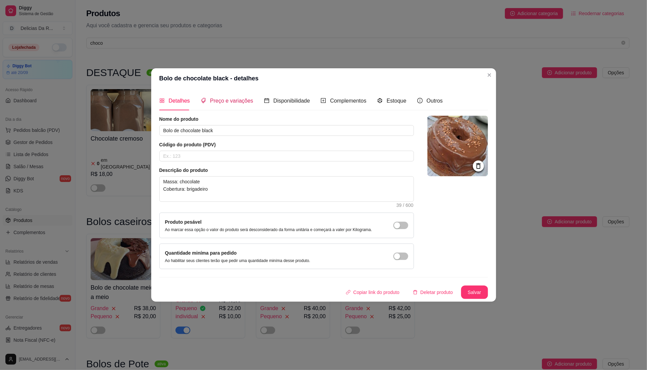
click at [231, 98] on span "Preço e variações" at bounding box center [231, 101] width 43 height 6
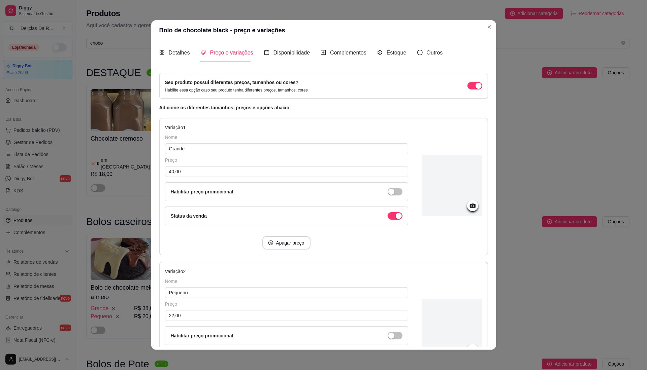
scroll to position [45, 0]
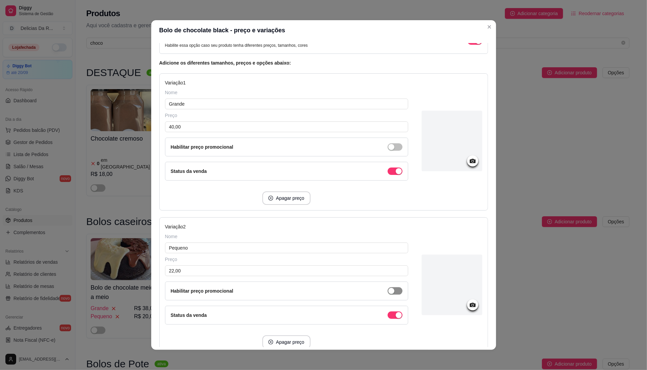
click at [388, 150] on div "button" at bounding box center [391, 147] width 6 height 6
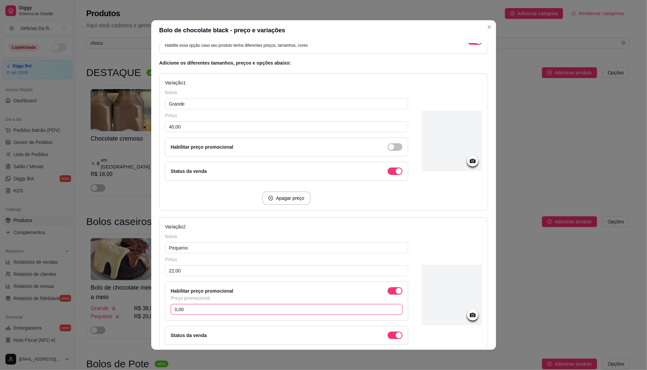
click at [362, 310] on input "0,00" at bounding box center [287, 309] width 232 height 11
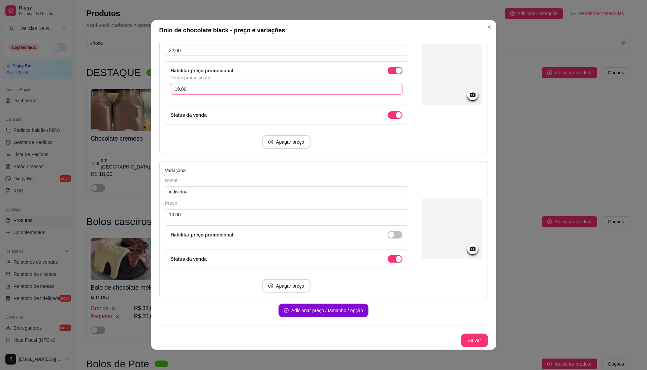
scroll to position [269, 0]
type input "19,00"
click at [465, 342] on button "Salvar" at bounding box center [474, 340] width 27 height 13
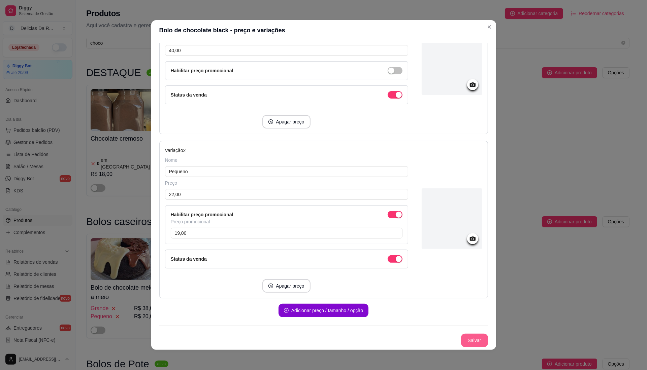
click at [463, 340] on button "Salvar" at bounding box center [474, 340] width 27 height 13
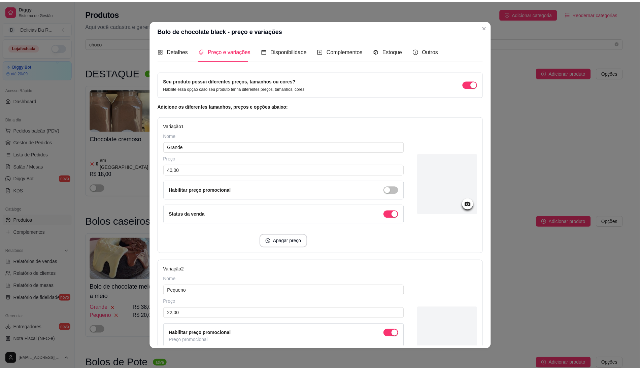
scroll to position [0, 0]
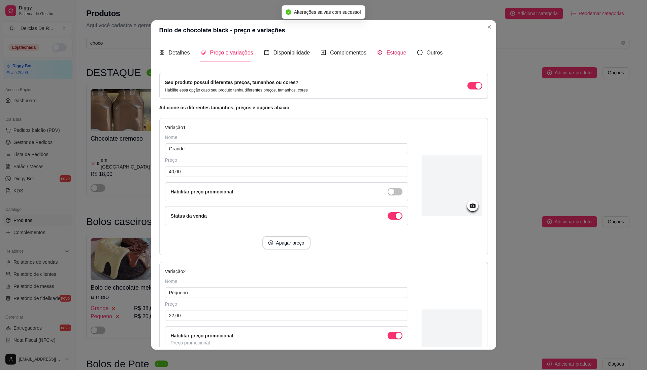
click at [390, 51] on span "Estoque" at bounding box center [397, 53] width 20 height 6
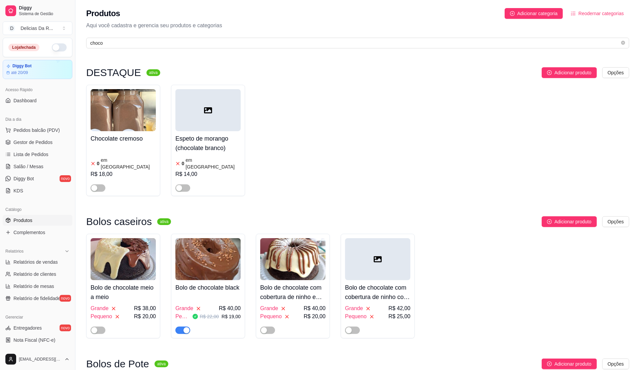
drag, startPoint x: 456, startPoint y: 123, endPoint x: 460, endPoint y: 102, distance: 21.3
click at [456, 122] on div "Chocolate cremoso 0 em estoque R$ 18,00 Espeto de morango (chocolate branco) 0 …" at bounding box center [357, 140] width 543 height 111
click at [57, 49] on button "button" at bounding box center [59, 47] width 15 height 8
click at [109, 43] on input "choco" at bounding box center [355, 42] width 530 height 7
click at [108, 43] on input "choco" at bounding box center [355, 42] width 530 height 7
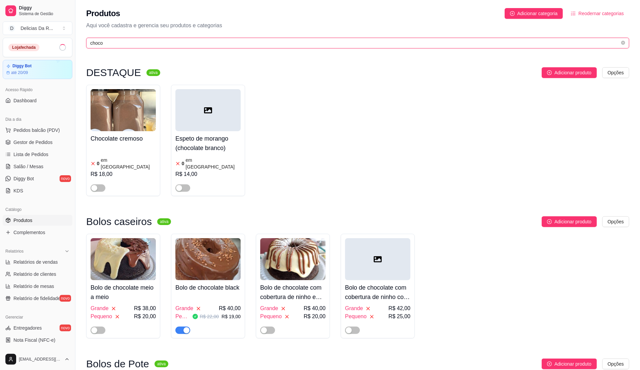
click at [108, 42] on input "choco" at bounding box center [355, 42] width 530 height 7
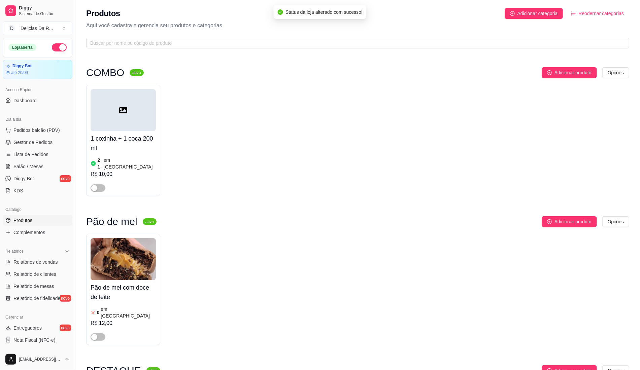
click at [414, 190] on div "1 coxinha + 1 coca 200 ml 21 em estoque R$ 10,00" at bounding box center [357, 140] width 543 height 111
click at [44, 145] on span "Gestor de Pedidos" at bounding box center [32, 142] width 39 height 7
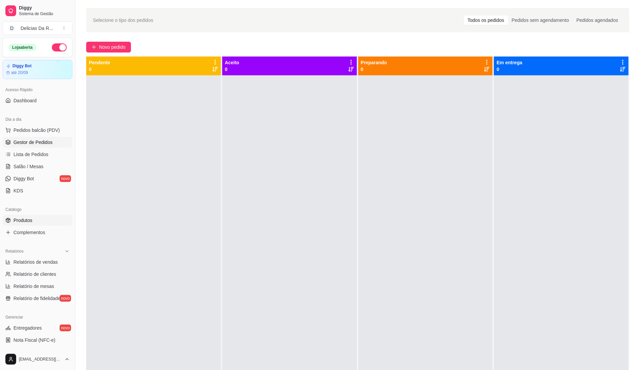
scroll to position [45, 0]
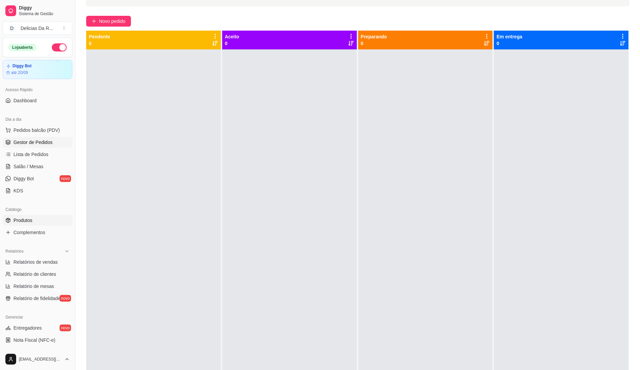
click at [32, 219] on link "Produtos" at bounding box center [38, 220] width 70 height 11
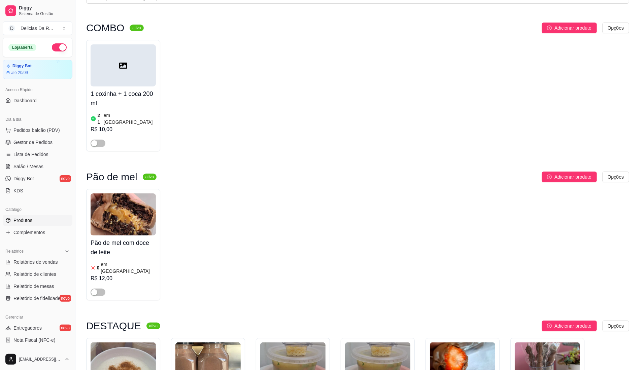
drag, startPoint x: 566, startPoint y: 119, endPoint x: 555, endPoint y: 105, distance: 17.4
click at [566, 116] on div "1 coxinha + 1 coca 200 ml 21 em estoque R$ 10,00" at bounding box center [357, 95] width 543 height 111
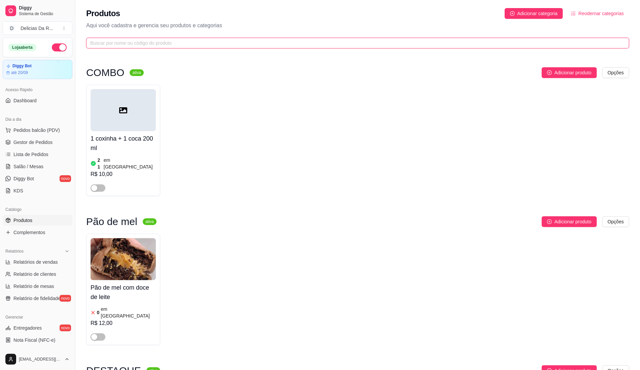
click at [151, 40] on input "text" at bounding box center [355, 42] width 530 height 7
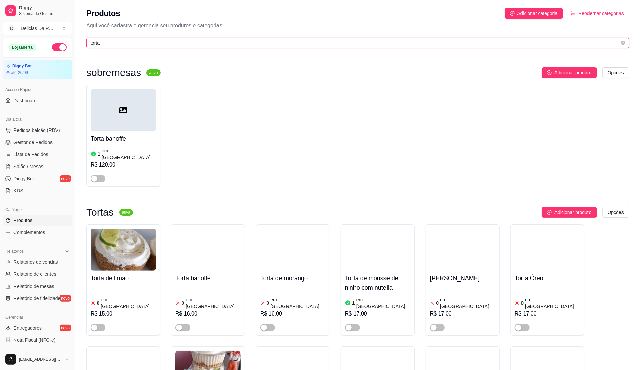
scroll to position [364, 0]
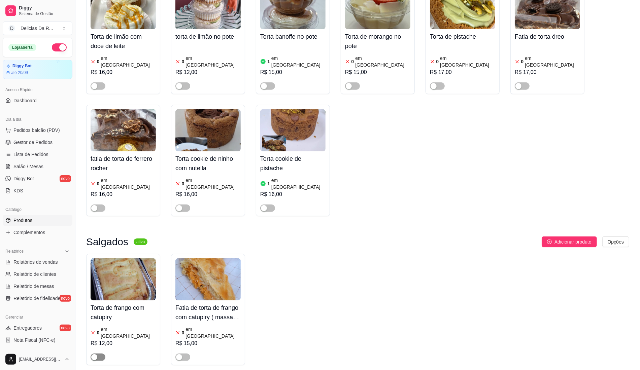
type input "torta"
drag, startPoint x: 102, startPoint y: 326, endPoint x: 99, endPoint y: 328, distance: 4.1
click at [102, 354] on span "button" at bounding box center [98, 357] width 15 height 7
click at [133, 275] on img at bounding box center [123, 280] width 65 height 42
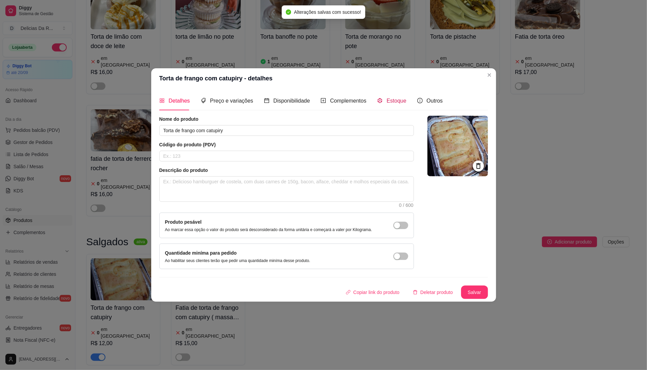
click at [387, 102] on span "Estoque" at bounding box center [397, 101] width 20 height 6
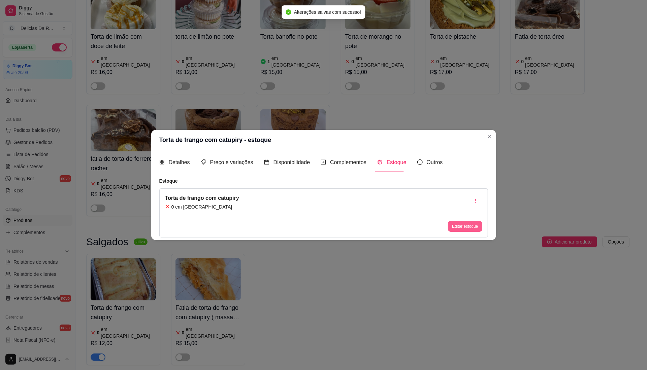
click at [457, 228] on button "Editar estoque" at bounding box center [465, 226] width 34 height 11
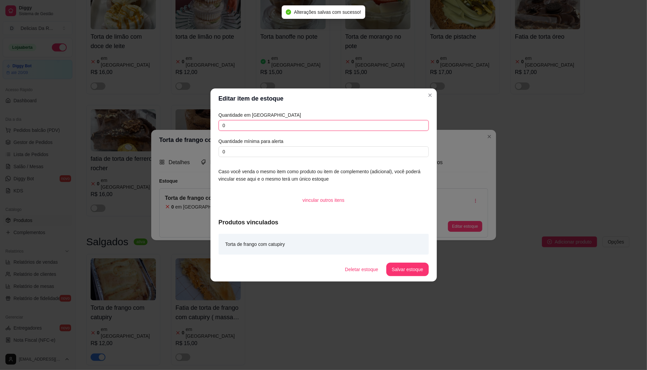
click at [352, 125] on input "0" at bounding box center [324, 125] width 210 height 11
type input "3"
click at [397, 265] on button "Salvar estoque" at bounding box center [407, 269] width 42 height 13
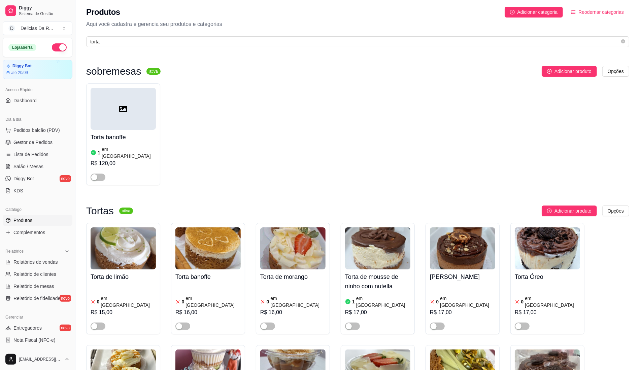
scroll to position [0, 0]
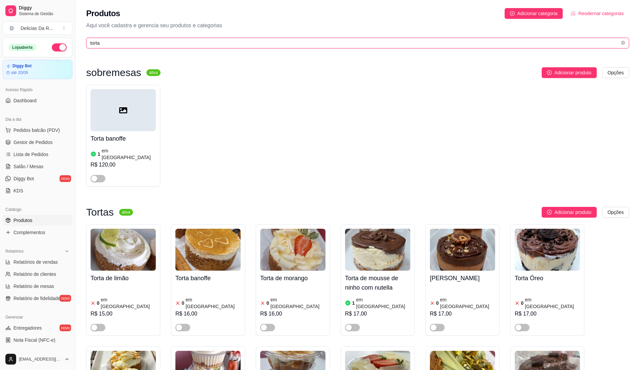
click at [418, 42] on input "torta" at bounding box center [355, 42] width 530 height 7
type input "t"
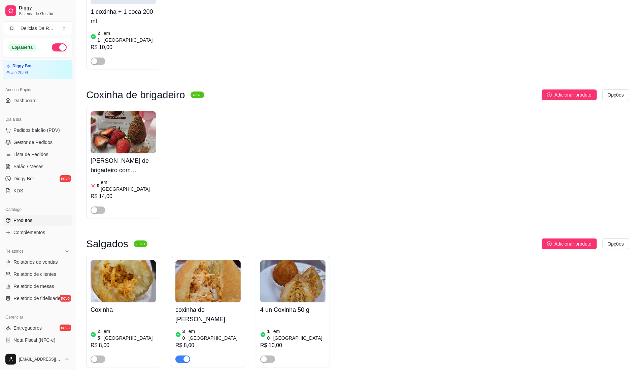
scroll to position [141, 0]
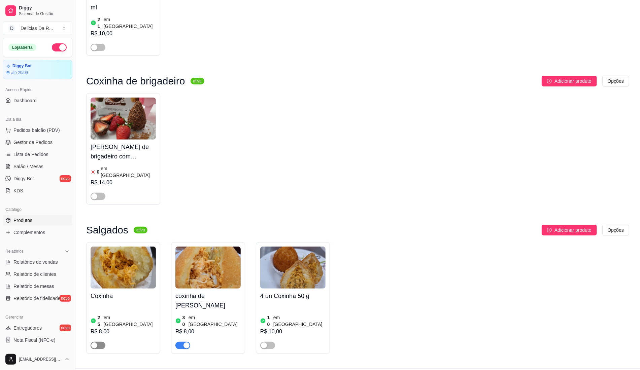
type input "coxinha"
click at [99, 342] on span "button" at bounding box center [98, 345] width 15 height 7
click at [99, 343] on div "button" at bounding box center [102, 346] width 6 height 6
click at [179, 342] on span "button" at bounding box center [182, 345] width 15 height 7
click at [96, 343] on div "button" at bounding box center [94, 346] width 6 height 6
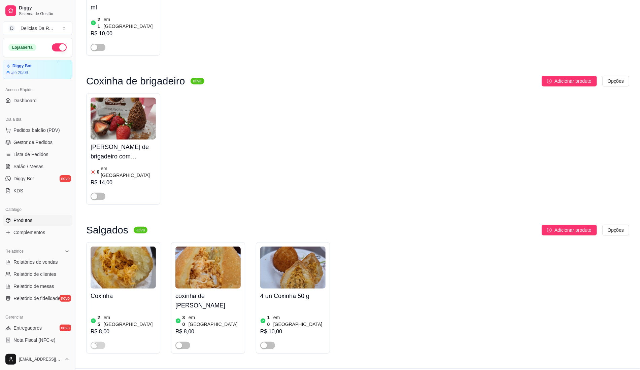
click at [108, 328] on div "R$ 8,00" at bounding box center [123, 332] width 65 height 8
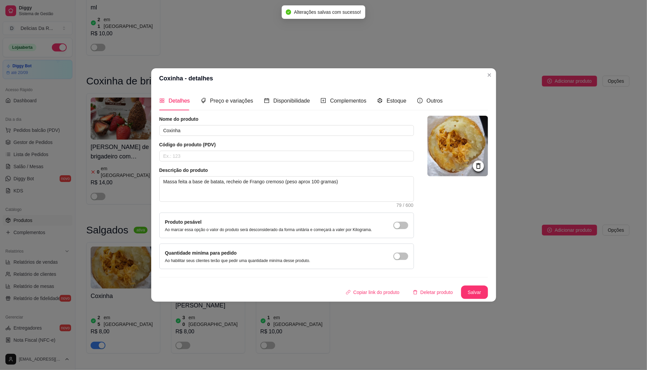
drag, startPoint x: 386, startPoint y: 112, endPoint x: 395, endPoint y: 110, distance: 9.6
click at [389, 111] on div "Detalhes Preço e variações Disponibilidade Complementos Estoque Outros Nome do …" at bounding box center [323, 195] width 329 height 208
click at [393, 102] on span "Estoque" at bounding box center [397, 101] width 20 height 6
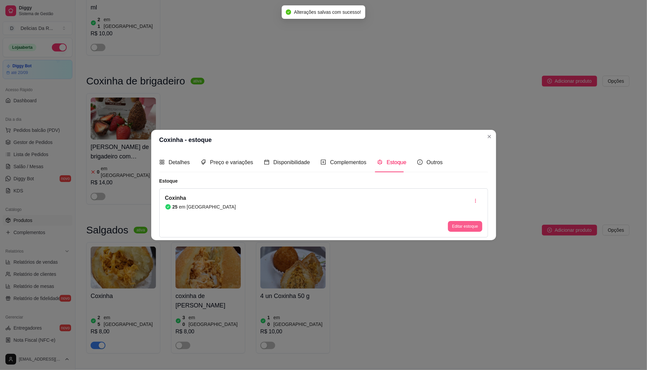
click at [462, 228] on button "Editar estoque" at bounding box center [465, 226] width 34 height 11
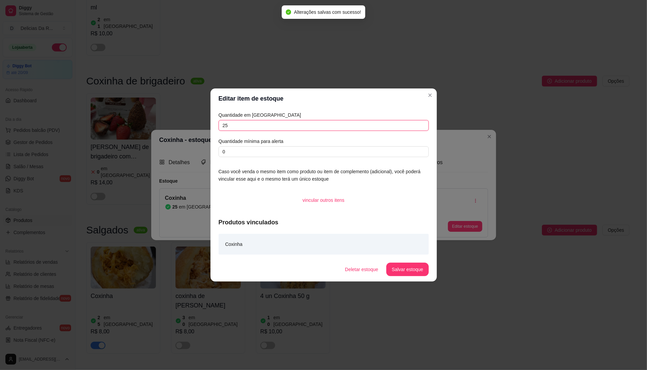
click at [401, 124] on input "25" at bounding box center [324, 125] width 210 height 11
type input "30"
click at [389, 267] on button "Salvar estoque" at bounding box center [407, 269] width 41 height 13
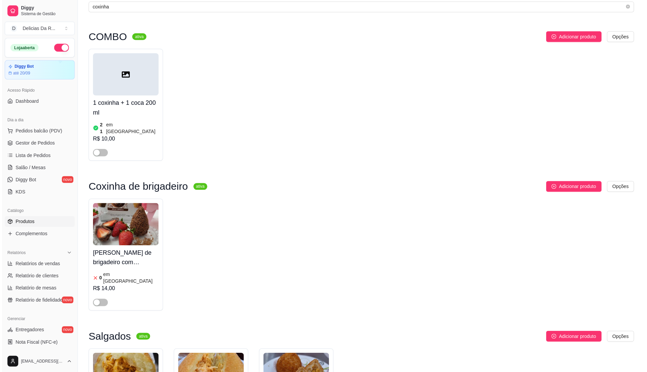
scroll to position [0, 0]
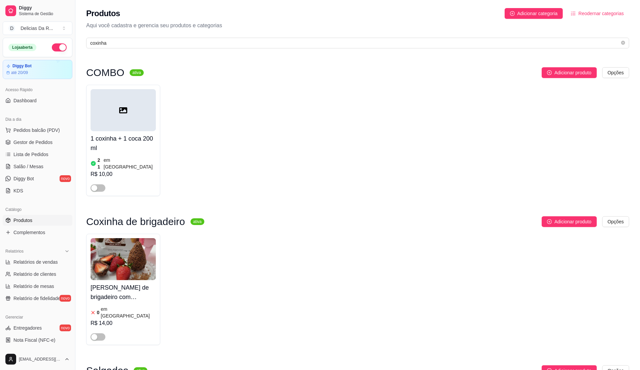
drag, startPoint x: 228, startPoint y: 55, endPoint x: -1, endPoint y: -15, distance: 239.8
click at [0, 0] on html "Diggy Sistema de Gestão D Delicias Da R ... Loja aberta Diggy Bot até 20/09 Ace…" at bounding box center [320, 185] width 640 height 370
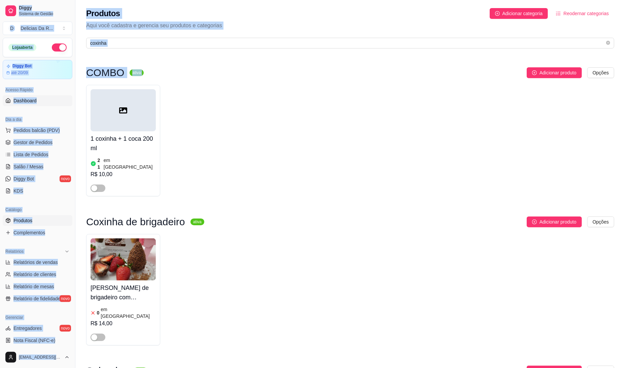
click at [22, 100] on span "Dashboard" at bounding box center [24, 100] width 23 height 7
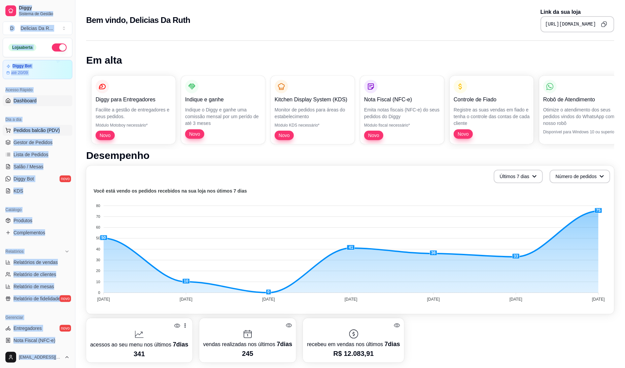
click at [50, 125] on button "Pedidos balcão (PDV)" at bounding box center [38, 130] width 70 height 11
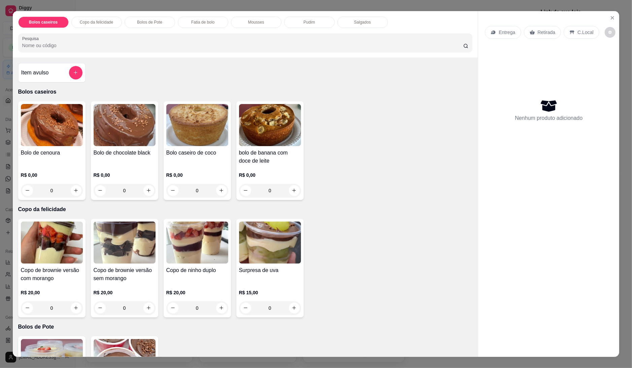
click at [131, 45] on input "Pesquisa" at bounding box center [242, 45] width 441 height 7
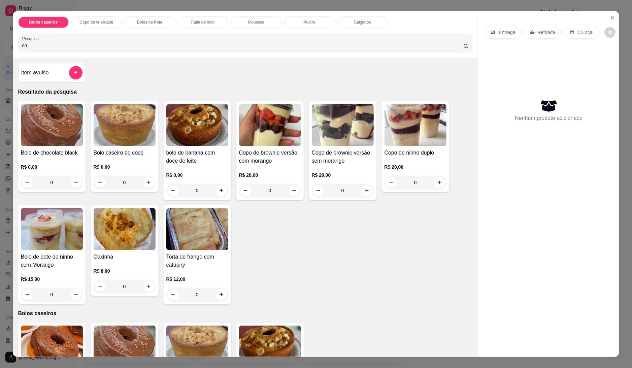
click at [284, 164] on h4 "Copo de brownie versão com morango" at bounding box center [270, 157] width 62 height 16
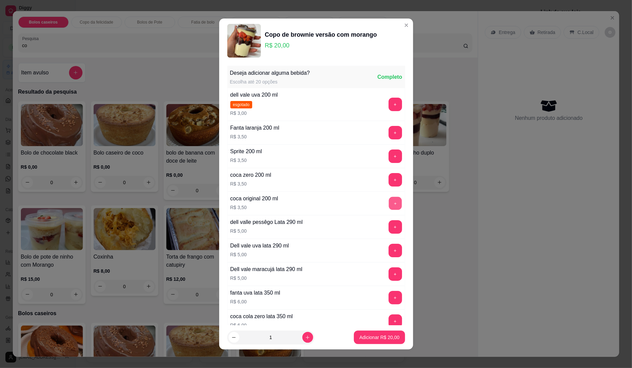
click at [389, 203] on button "+" at bounding box center [395, 203] width 13 height 13
click at [387, 337] on p "Adicionar R$ 27,00" at bounding box center [379, 337] width 40 height 7
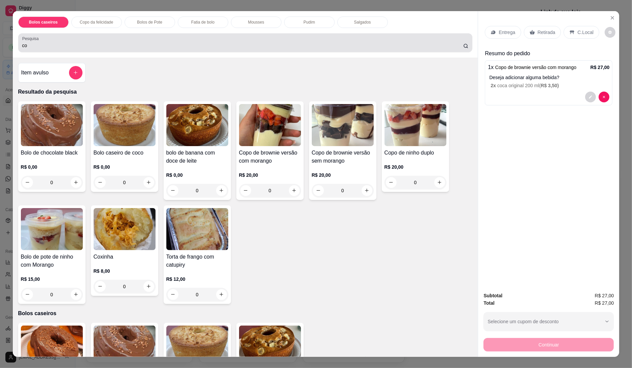
click at [227, 40] on div "co" at bounding box center [245, 42] width 447 height 13
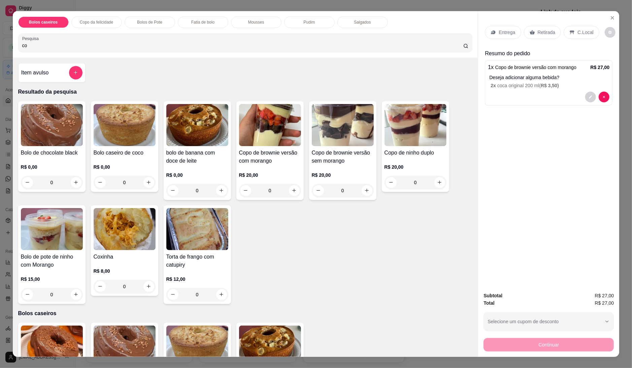
type input "c"
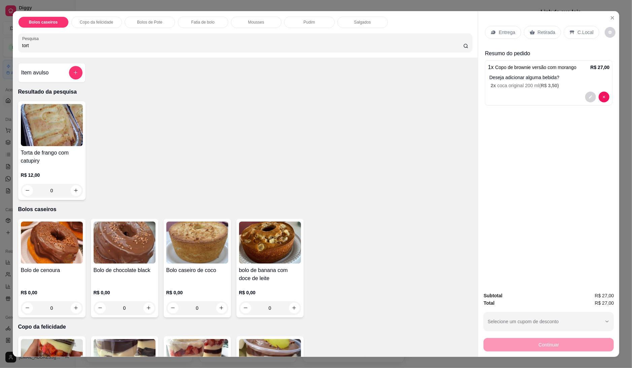
type input "tort"
click at [66, 133] on img at bounding box center [52, 125] width 62 height 42
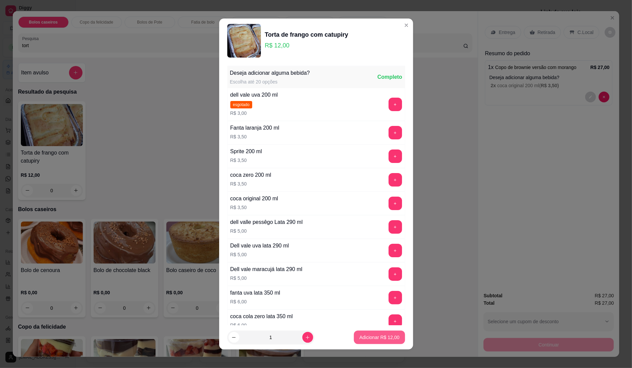
click at [359, 337] on p "Adicionar R$ 12,00" at bounding box center [379, 337] width 40 height 7
type input "1"
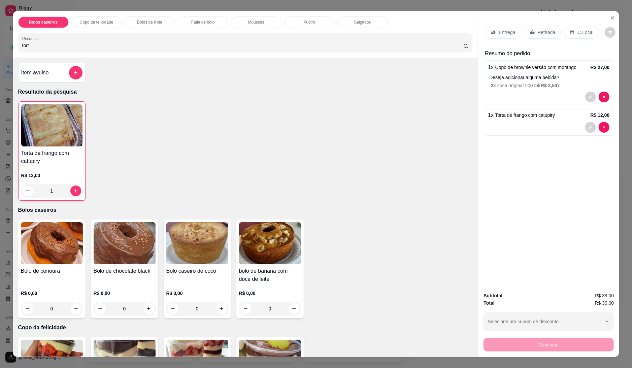
click at [538, 24] on div "Entrega Retirada C.Local" at bounding box center [549, 33] width 128 height 24
click at [578, 31] on p "C.Local" at bounding box center [586, 32] width 16 height 7
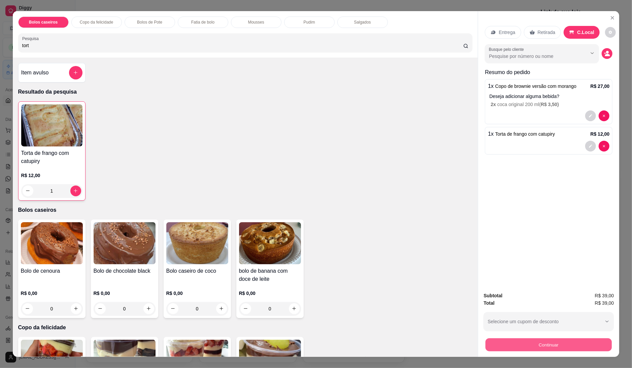
click at [522, 344] on button "Continuar" at bounding box center [549, 344] width 126 height 13
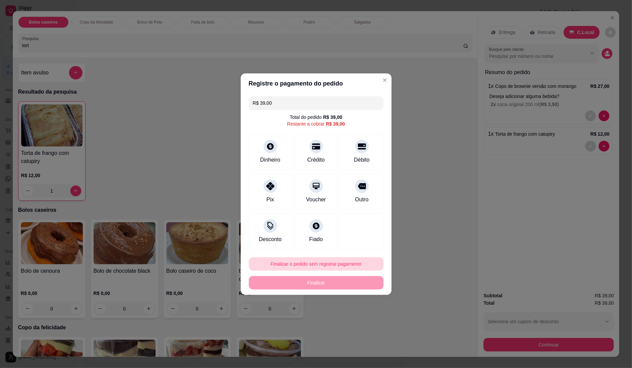
click at [345, 264] on button "Finalizar o pedido sem registrar pagamento" at bounding box center [316, 263] width 135 height 13
click at [357, 322] on button "Confirmar" at bounding box center [358, 320] width 24 height 10
type input "0"
type input "R$ 0,00"
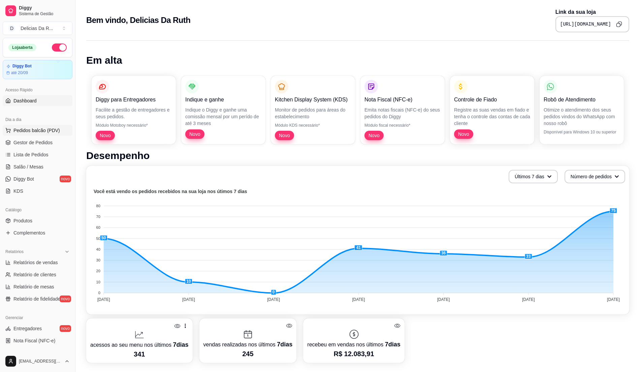
click at [37, 131] on span "Pedidos balcão (PDV)" at bounding box center [36, 130] width 46 height 7
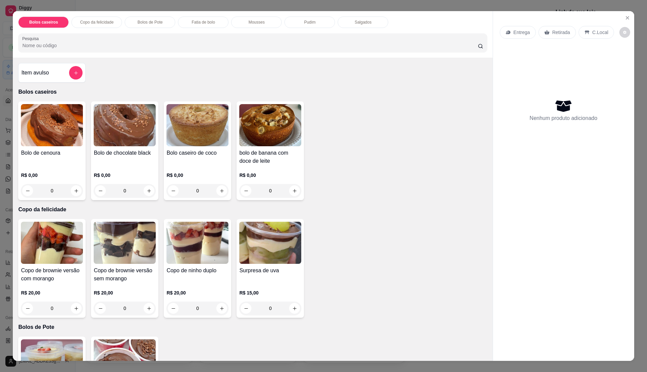
click at [277, 135] on img at bounding box center [270, 125] width 62 height 42
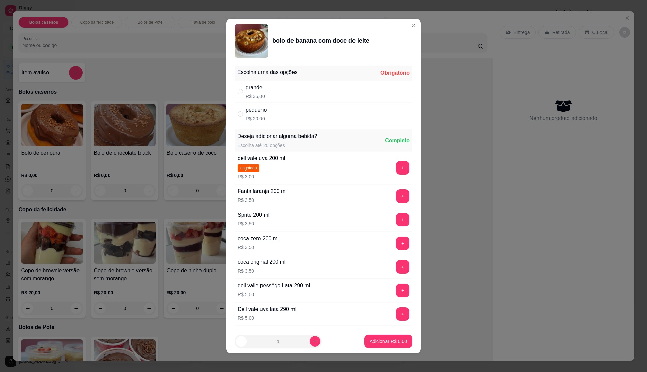
click at [274, 88] on div "grande R$ 35,00" at bounding box center [323, 91] width 178 height 22
radio input "true"
click at [382, 341] on p "Adicionar R$ 35,00" at bounding box center [387, 341] width 40 height 7
type input "1"
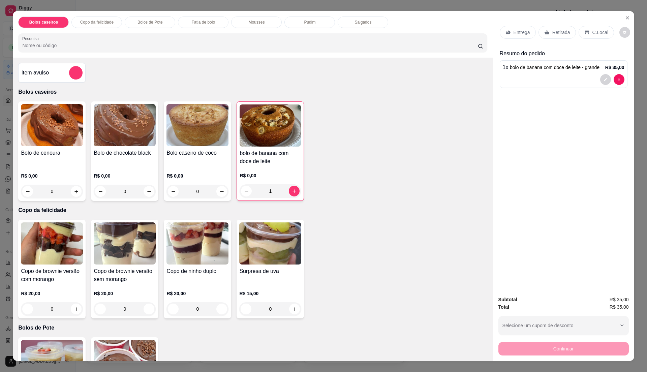
click at [566, 36] on div "Retirada" at bounding box center [556, 32] width 37 height 13
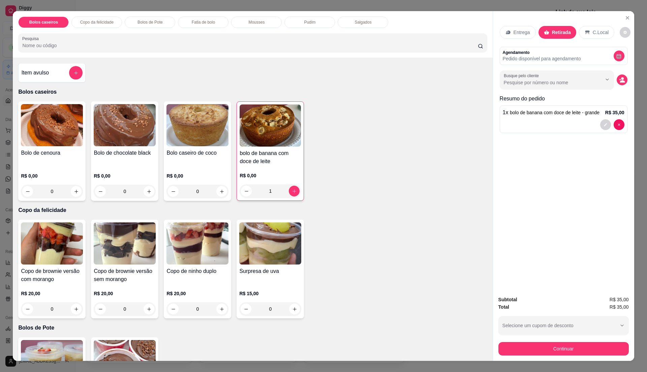
click at [269, 174] on p "R$ 0,00" at bounding box center [269, 175] width 61 height 7
click at [619, 81] on icon "decrease-product-quantity" at bounding box center [622, 80] width 6 height 6
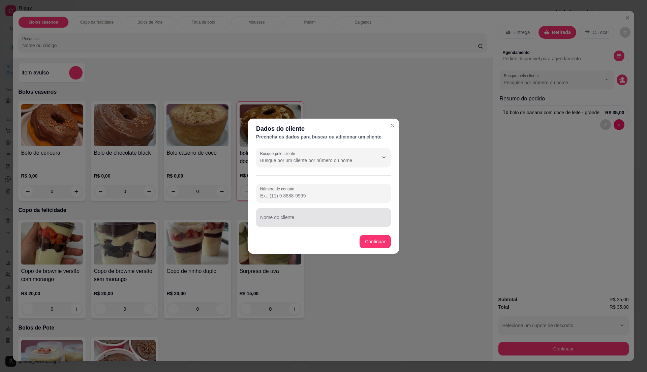
click at [311, 217] on input "Nome do cliente" at bounding box center [323, 220] width 127 height 7
type input "Elvis"
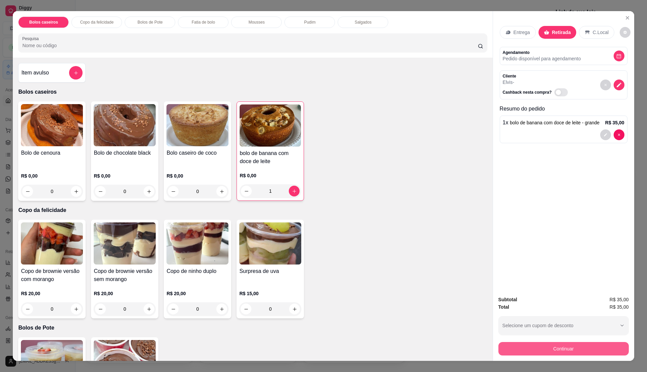
click at [538, 351] on button "Continuar" at bounding box center [563, 348] width 130 height 13
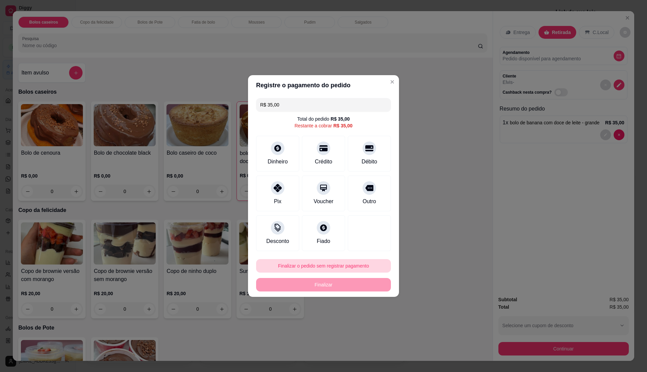
click at [368, 267] on button "Finalizar o pedido sem registrar pagamento" at bounding box center [323, 265] width 135 height 13
click at [371, 325] on button "Confirmar" at bounding box center [364, 321] width 25 height 10
type input "0"
type input "R$ 0,00"
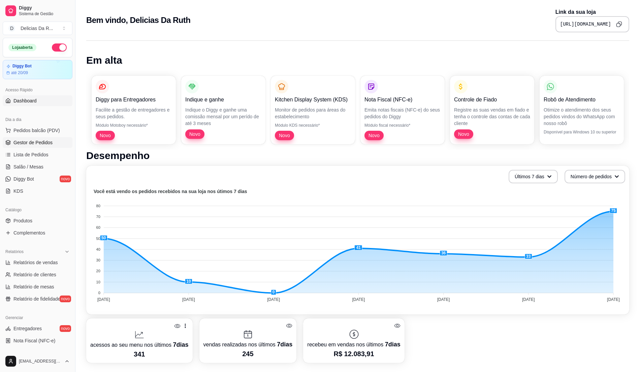
click at [46, 140] on span "Gestor de Pedidos" at bounding box center [32, 142] width 39 height 7
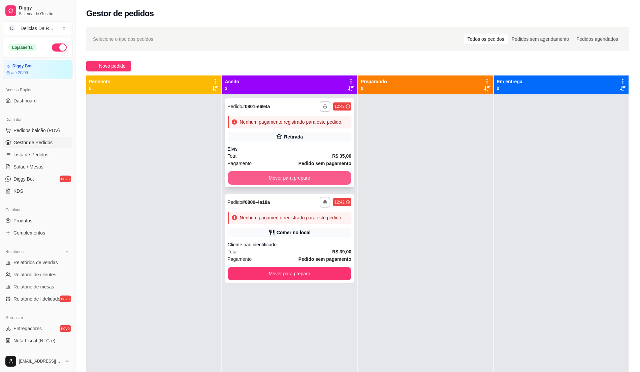
click at [289, 174] on button "Mover para preparo" at bounding box center [290, 177] width 124 height 13
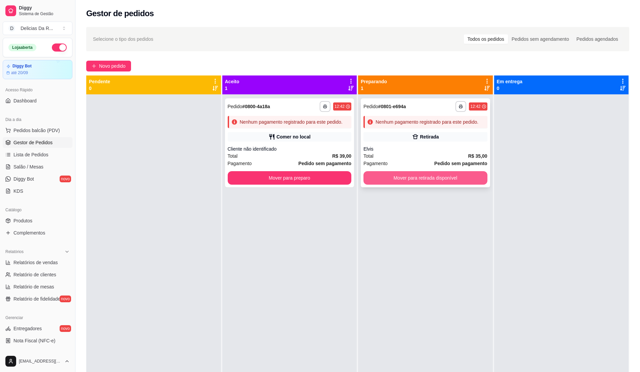
click at [366, 177] on button "Mover para retirada disponível" at bounding box center [425, 177] width 124 height 13
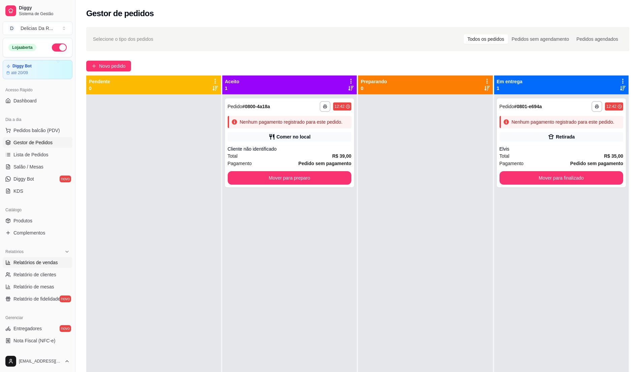
click at [24, 265] on span "Relatórios de vendas" at bounding box center [35, 262] width 44 height 7
select select "ALL"
select select "0"
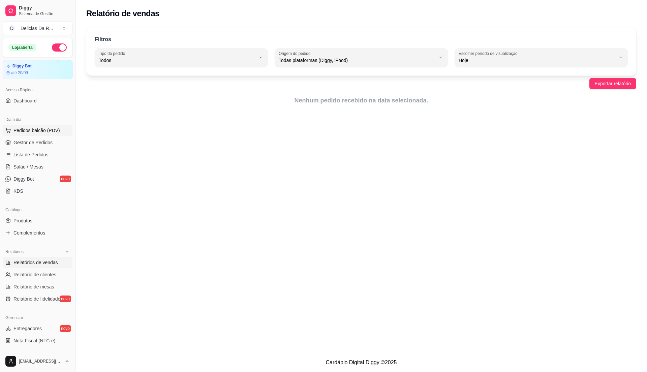
click at [14, 131] on span "Pedidos balcão (PDV)" at bounding box center [36, 130] width 46 height 7
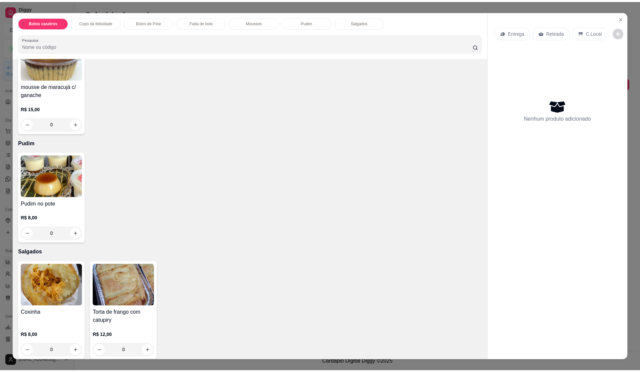
scroll to position [542, 0]
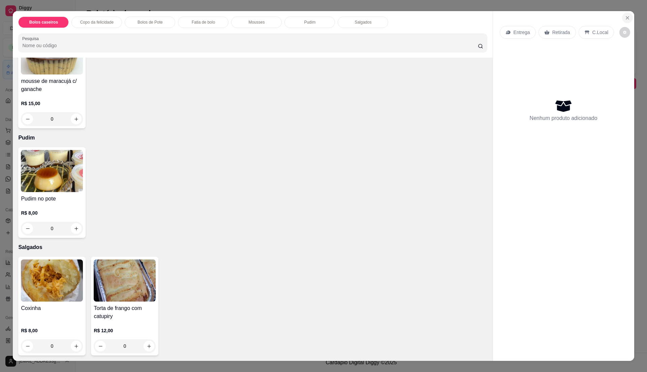
click at [622, 17] on button "Close" at bounding box center [627, 17] width 11 height 11
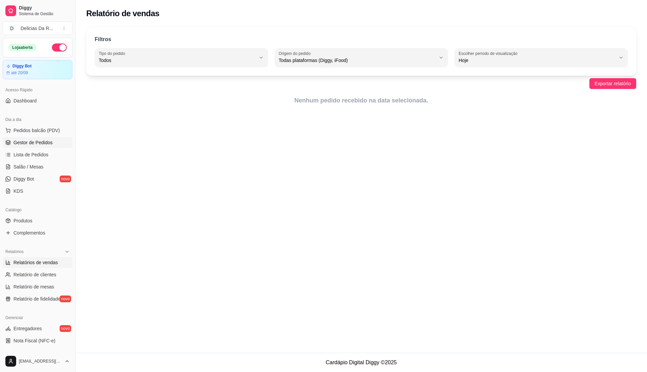
click at [37, 146] on span "Gestor de Pedidos" at bounding box center [32, 142] width 39 height 7
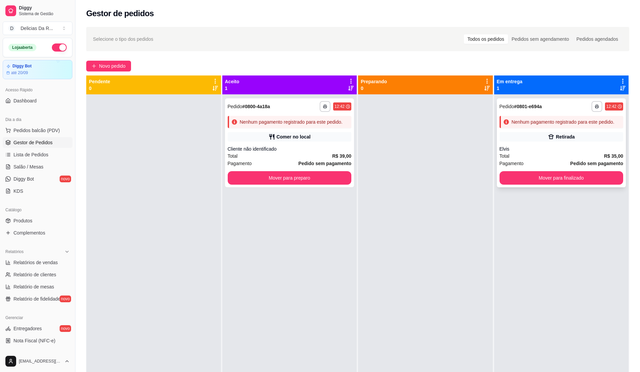
click at [540, 137] on div "Retirada" at bounding box center [561, 136] width 124 height 9
click at [354, 149] on div "**********" at bounding box center [289, 270] width 135 height 391
click at [345, 138] on div "Comer no local" at bounding box center [290, 136] width 124 height 9
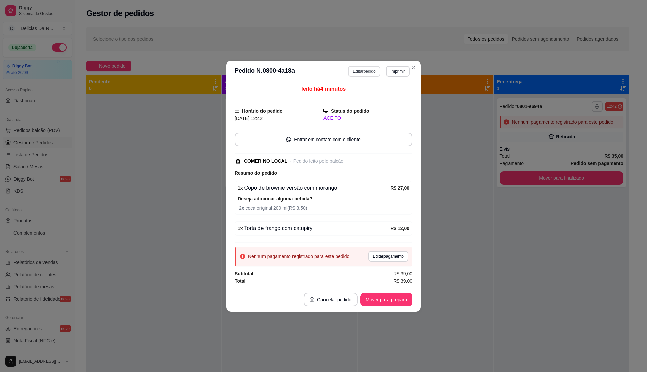
click at [356, 72] on button "Editar pedido" at bounding box center [364, 71] width 32 height 11
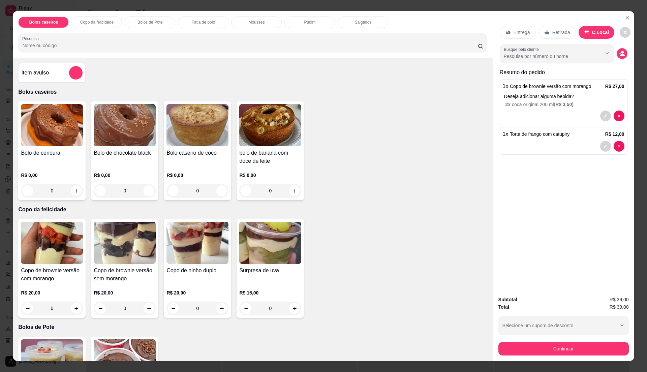
click at [566, 340] on div "Continuar" at bounding box center [563, 347] width 130 height 15
click at [571, 349] on button "Continuar" at bounding box center [563, 348] width 130 height 13
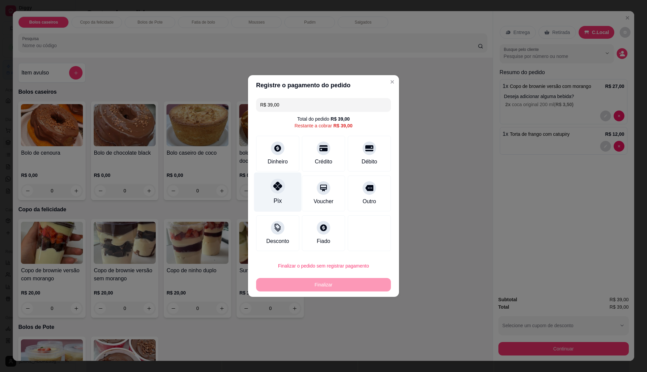
click at [279, 187] on icon at bounding box center [277, 186] width 9 height 9
type input "R$ 0,00"
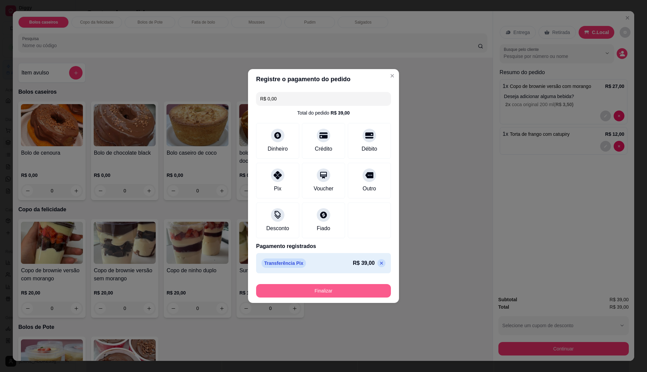
click at [335, 287] on button "Finalizar" at bounding box center [323, 290] width 135 height 13
type input "0"
type input "-R$ 39,00"
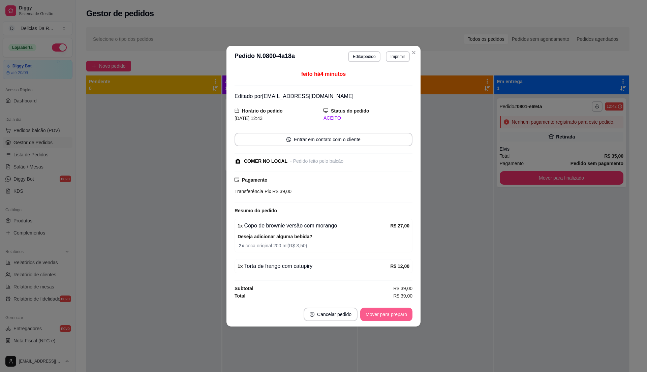
click at [395, 313] on button "Mover para preparo" at bounding box center [386, 313] width 52 height 13
drag, startPoint x: 395, startPoint y: 313, endPoint x: 395, endPoint y: 321, distance: 8.1
click at [395, 315] on div "Mover para preparo" at bounding box center [382, 313] width 62 height 13
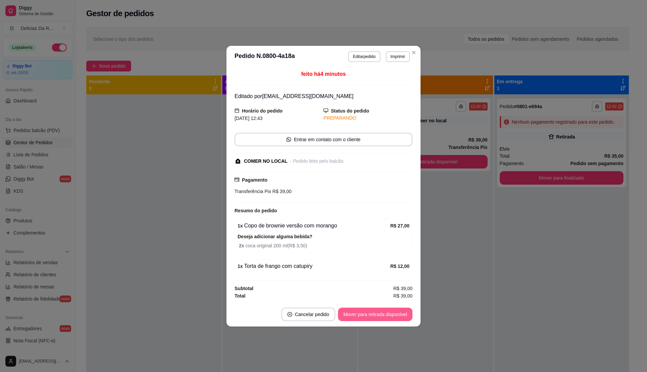
click at [393, 314] on button "Mover para retirada disponível" at bounding box center [375, 313] width 74 height 13
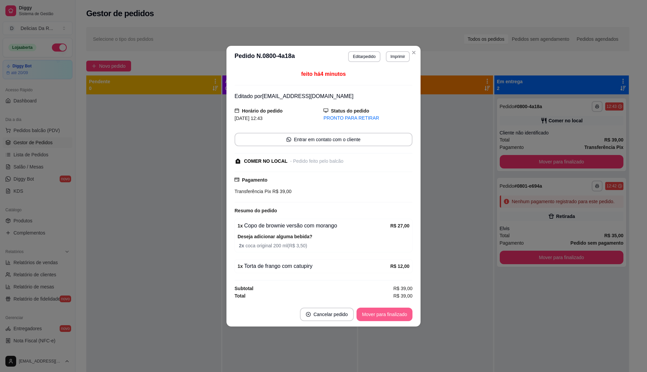
click at [387, 316] on button "Mover para finalizado" at bounding box center [384, 313] width 56 height 13
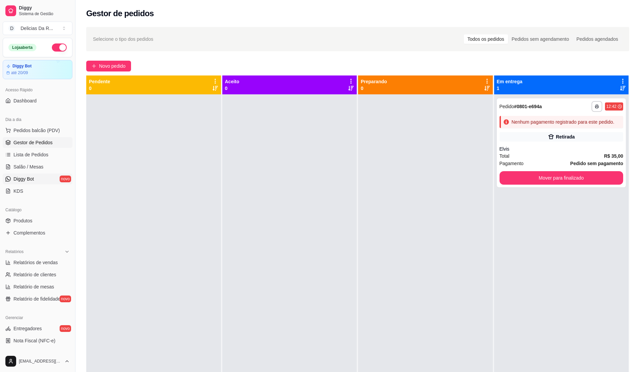
click at [51, 176] on link "Diggy Bot novo" at bounding box center [38, 178] width 70 height 11
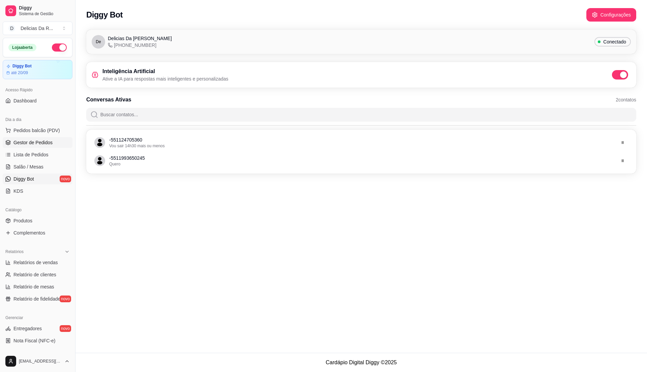
click at [23, 141] on span "Gestor de Pedidos" at bounding box center [32, 142] width 39 height 7
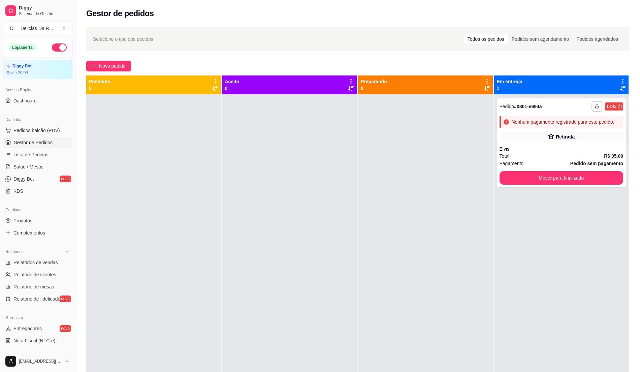
click at [57, 94] on div "Acesso Rápido" at bounding box center [38, 90] width 70 height 11
click at [49, 97] on link "Dashboard" at bounding box center [38, 100] width 70 height 11
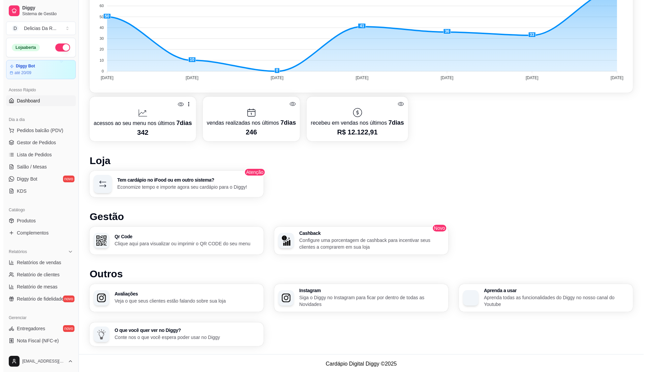
scroll to position [222, 0]
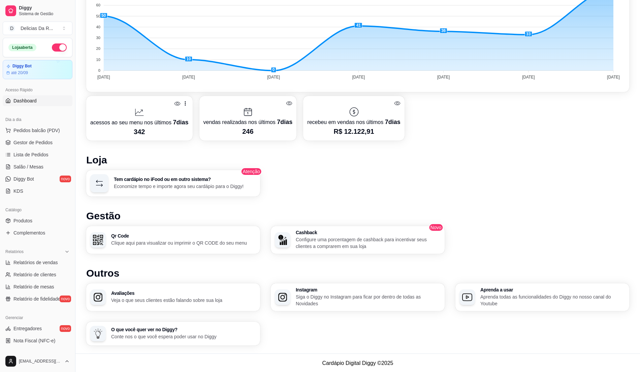
click at [156, 239] on p "Clique aqui para visualizar ou imprimir o QR CODE do seu menu" at bounding box center [183, 242] width 145 height 7
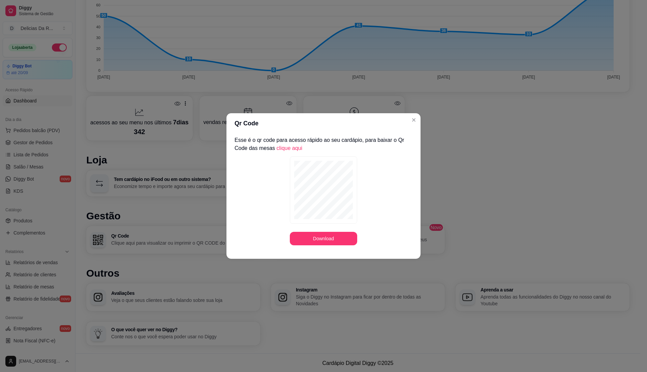
click at [285, 151] on link "clique aqui" at bounding box center [290, 148] width 26 height 6
